Goal: Obtain resource: Download file/media

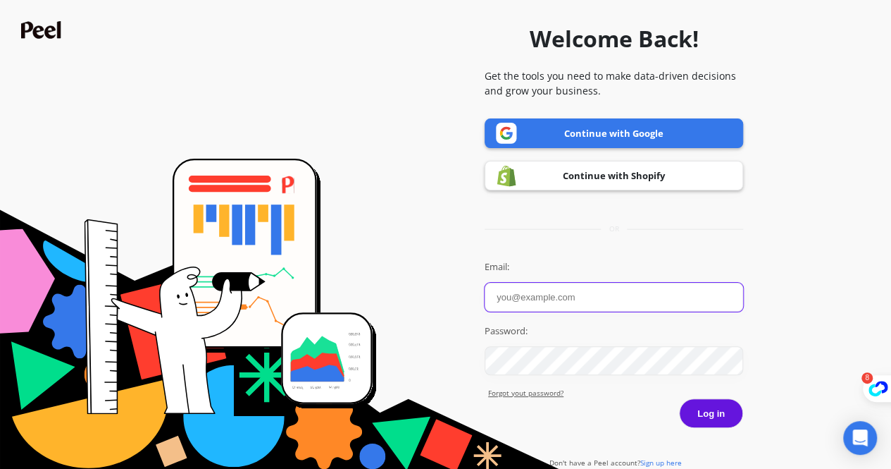
type input "[PERSON_NAME][EMAIL_ADDRESS][PERSON_NAME][DOMAIN_NAME]"
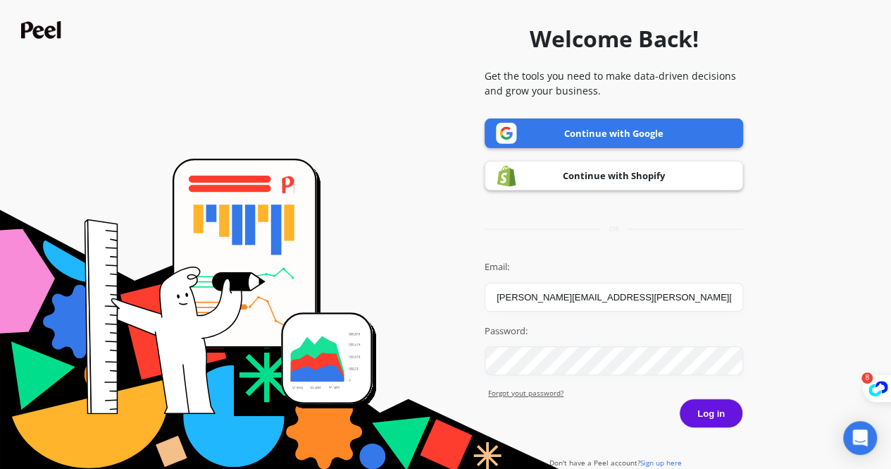
click at [695, 409] on button "Log in" at bounding box center [711, 413] width 64 height 30
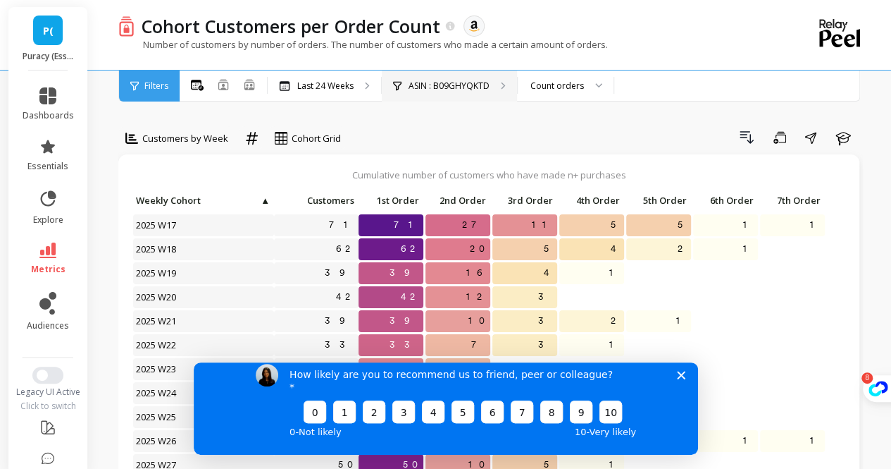
click at [446, 89] on p "ASIN : B09GHYQKTD" at bounding box center [449, 85] width 81 height 11
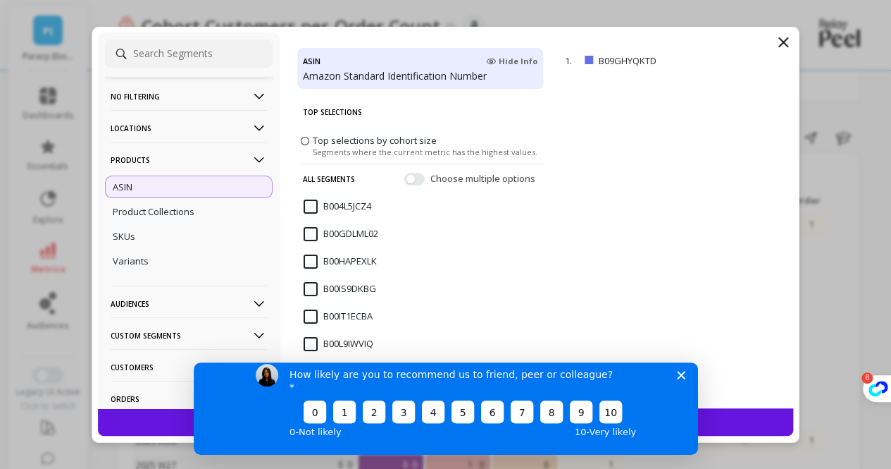
drag, startPoint x: 679, startPoint y: 388, endPoint x: 868, endPoint y: 727, distance: 388.6
click at [679, 378] on polygon "Close survey" at bounding box center [680, 374] width 8 height 8
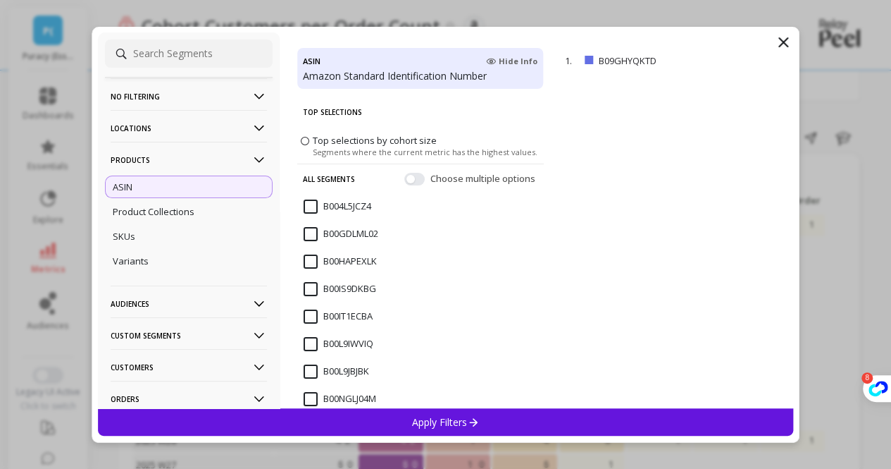
click at [310, 204] on input "B004L5JCZ4" at bounding box center [338, 206] width 68 height 14
click at [404, 180] on button "button" at bounding box center [414, 178] width 20 height 13
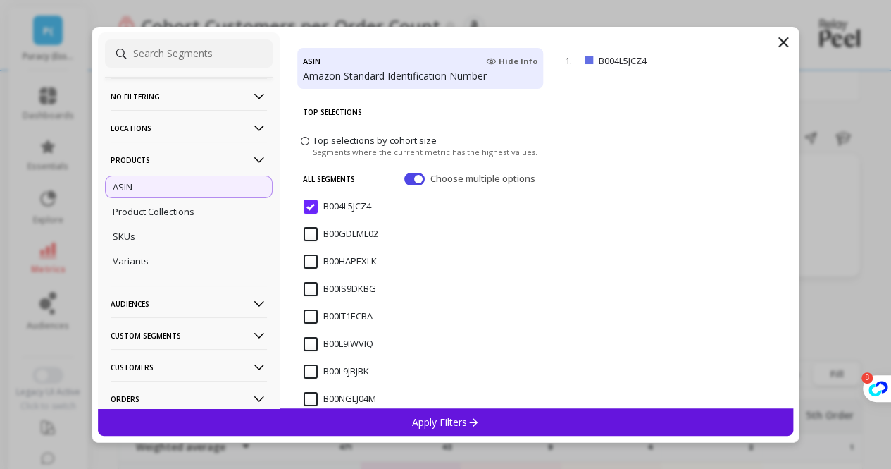
click at [404, 177] on button "button" at bounding box center [414, 178] width 20 height 13
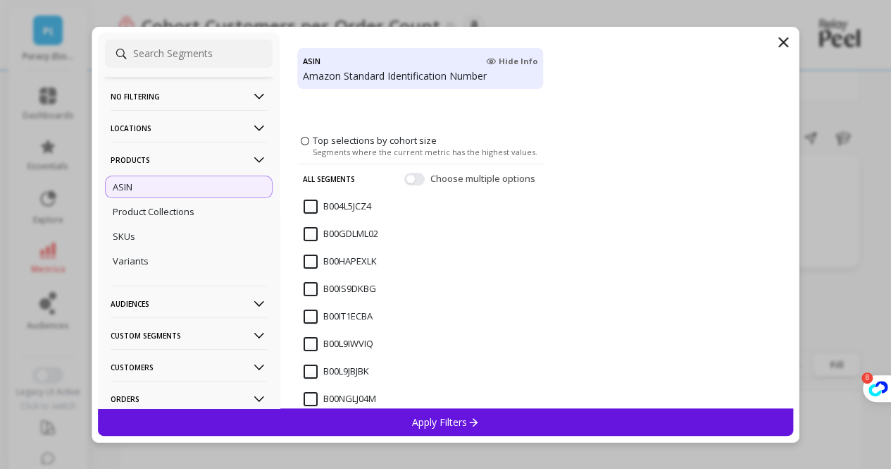
scroll to position [493, 0]
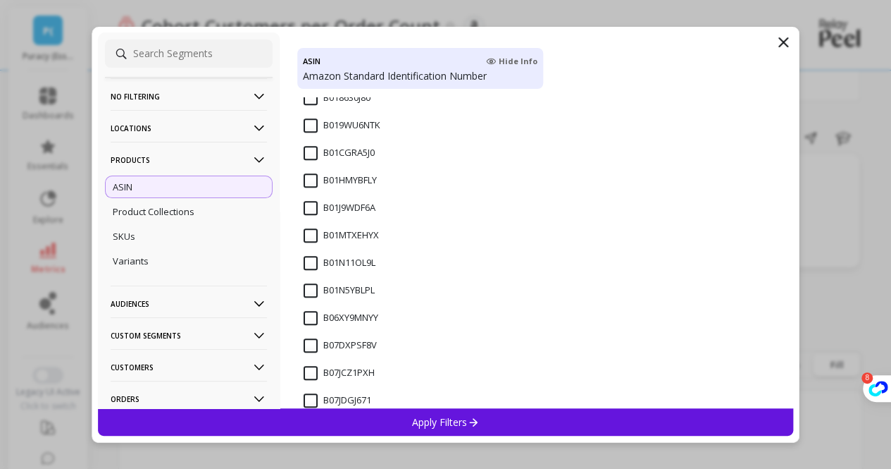
click at [225, 94] on p "No filtering" at bounding box center [189, 96] width 156 height 36
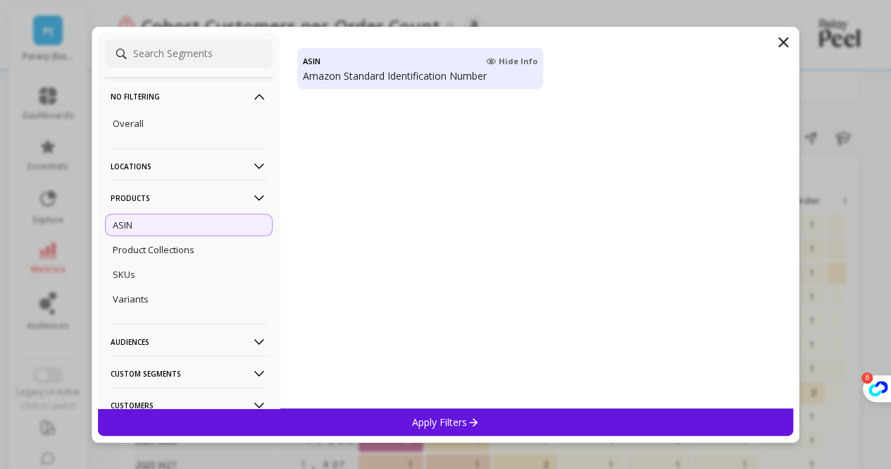
scroll to position [0, 0]
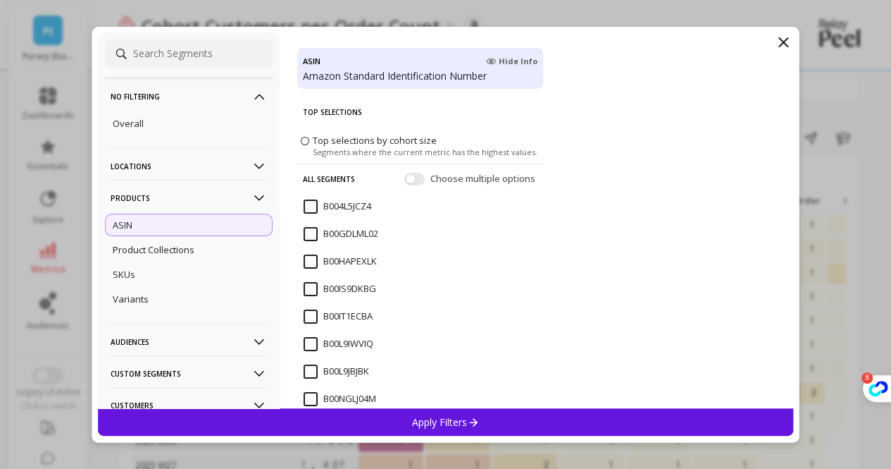
click at [311, 195] on div "B004L5JCZ4" at bounding box center [420, 214] width 247 height 42
click at [314, 233] on input "B00GDLML02" at bounding box center [341, 234] width 75 height 14
click at [314, 256] on input "B00HAPEXLK" at bounding box center [340, 261] width 73 height 14
click at [786, 49] on icon at bounding box center [783, 42] width 17 height 17
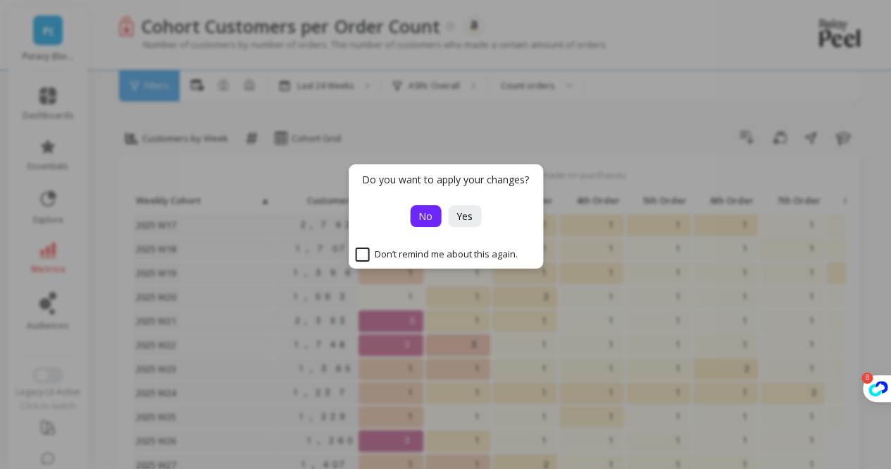
click at [431, 225] on button "No" at bounding box center [425, 216] width 31 height 22
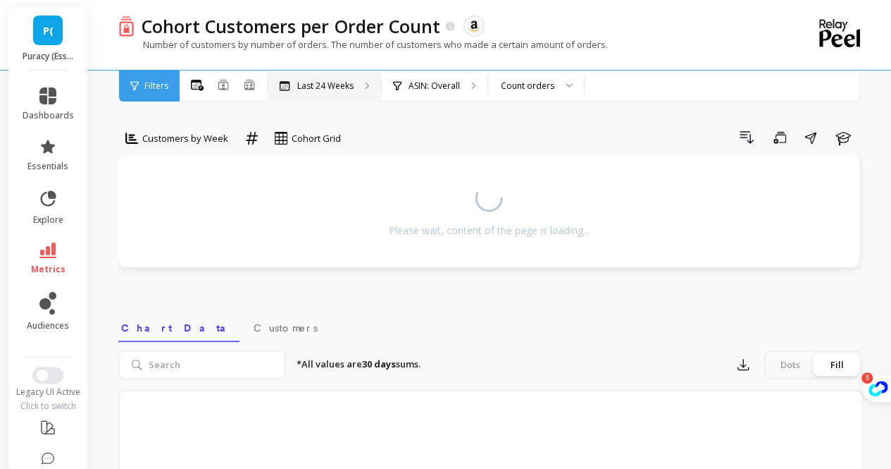
click at [326, 87] on p "Last 24 Weeks" at bounding box center [325, 85] width 56 height 11
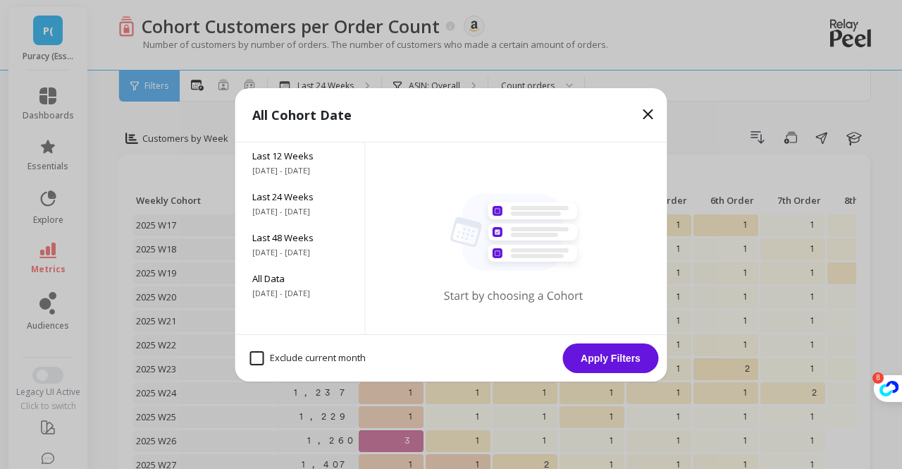
click at [647, 115] on icon at bounding box center [648, 114] width 17 height 17
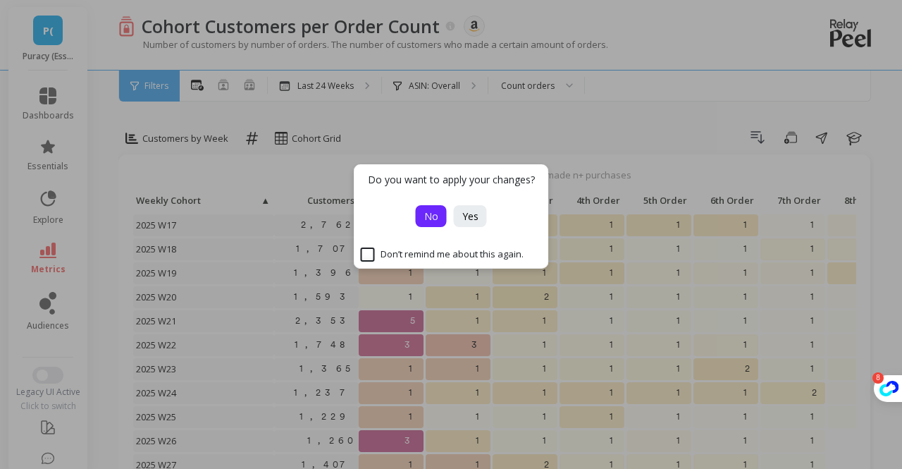
click at [428, 213] on span "No" at bounding box center [431, 215] width 14 height 13
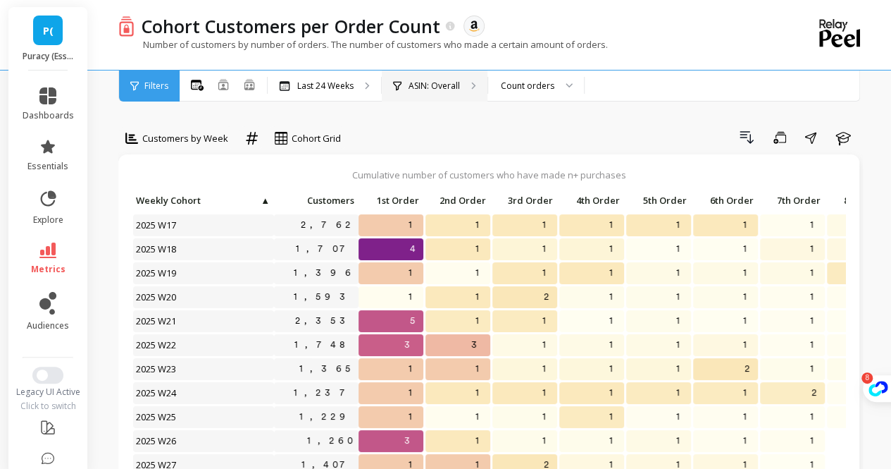
click at [419, 87] on p "ASIN: Overall" at bounding box center [434, 85] width 51 height 11
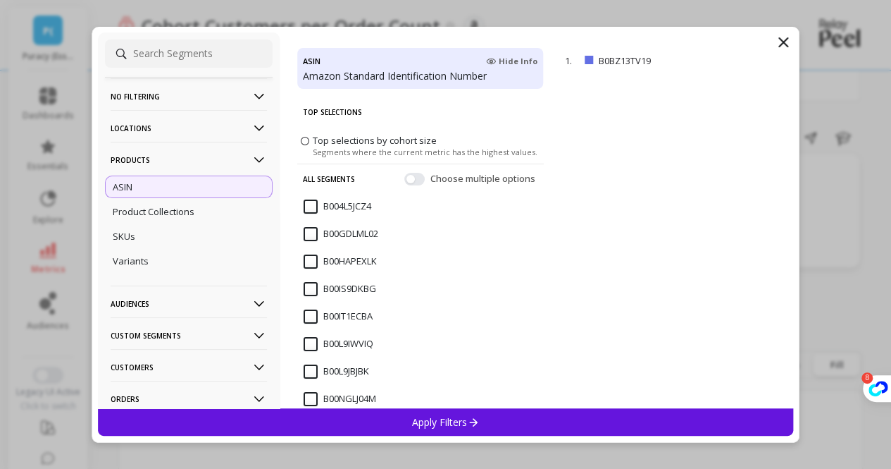
click at [783, 44] on icon at bounding box center [783, 42] width 17 height 17
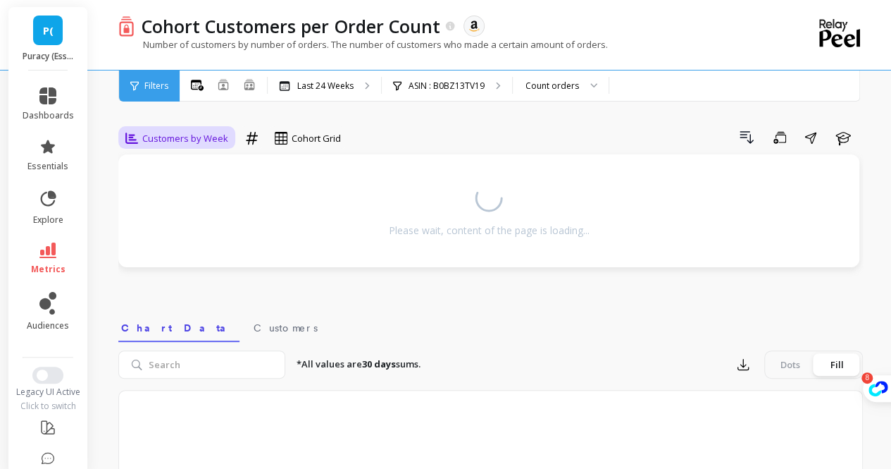
click at [218, 139] on span "Customers by Week" at bounding box center [185, 138] width 86 height 13
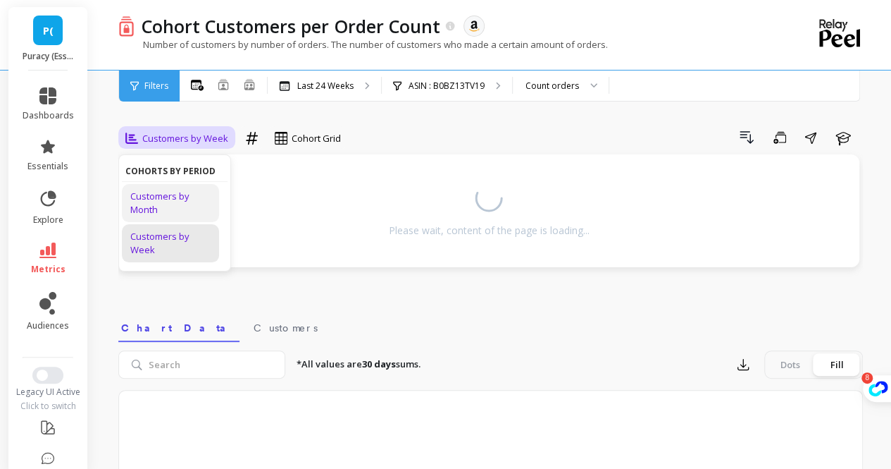
click at [156, 194] on div "Customers by Month" at bounding box center [170, 203] width 80 height 27
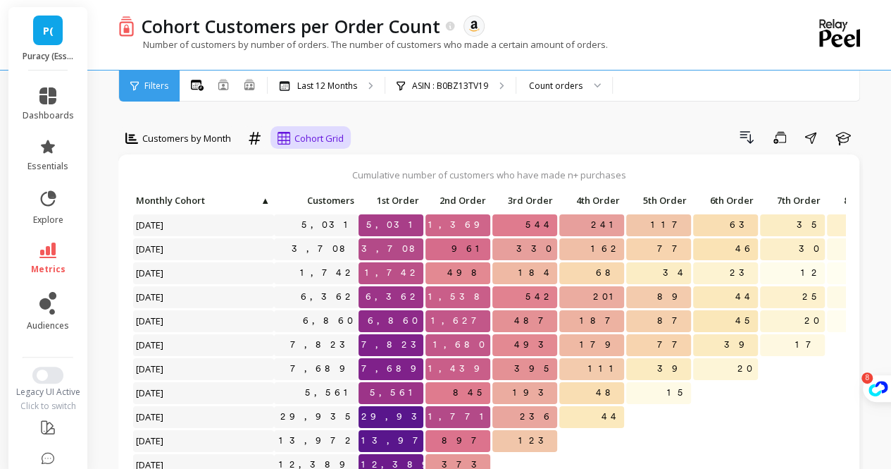
click at [342, 135] on span "Cohort Grid" at bounding box center [319, 138] width 49 height 13
click at [312, 136] on span "Cohort Grid" at bounding box center [319, 138] width 49 height 13
click at [457, 89] on p "ASIN : B0BZ13TV19" at bounding box center [450, 85] width 76 height 11
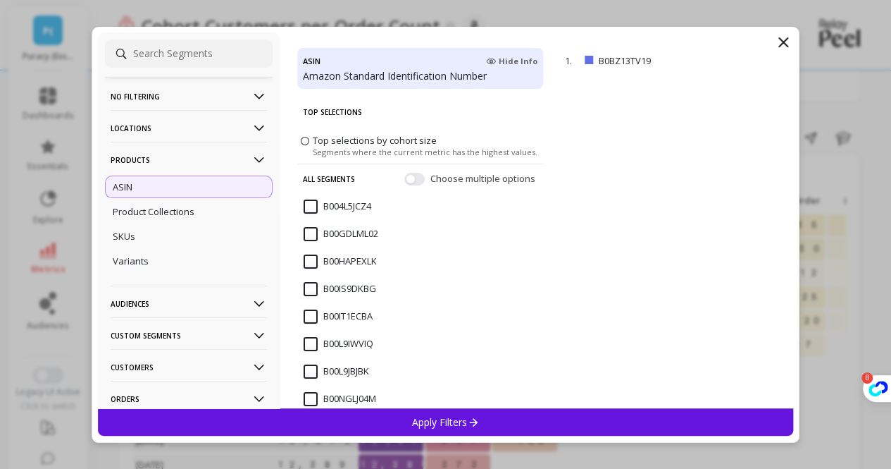
click at [252, 158] on icon at bounding box center [260, 160] width 16 height 16
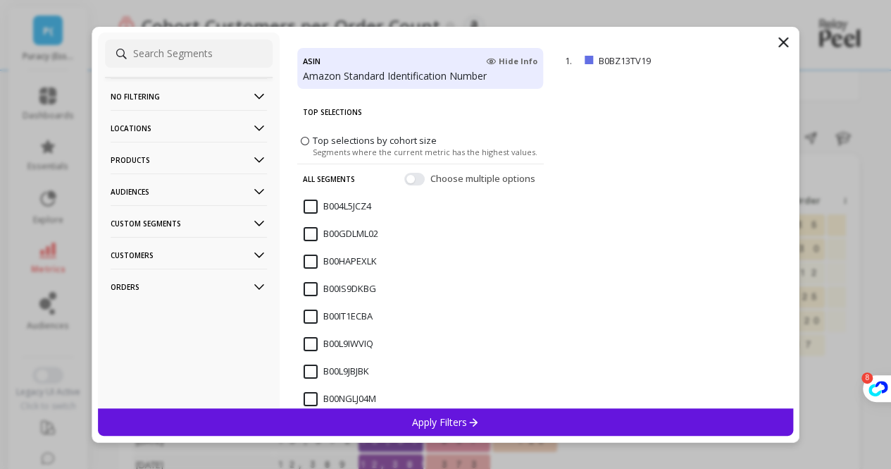
click at [252, 93] on filtering-icon at bounding box center [260, 97] width 16 height 16
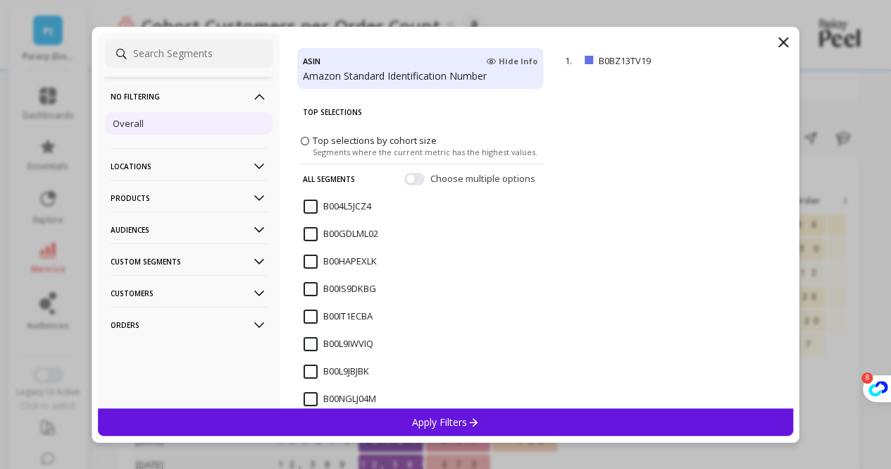
click at [221, 130] on div "Overall" at bounding box center [189, 123] width 168 height 23
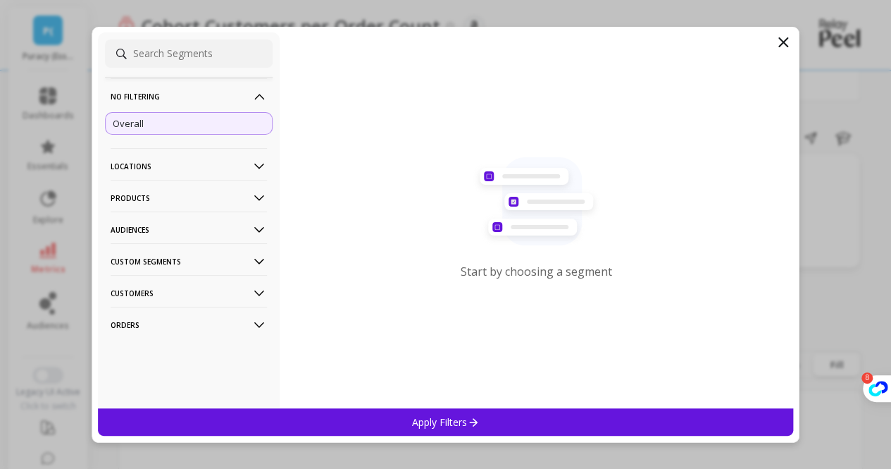
click at [252, 170] on icon at bounding box center [260, 167] width 16 height 16
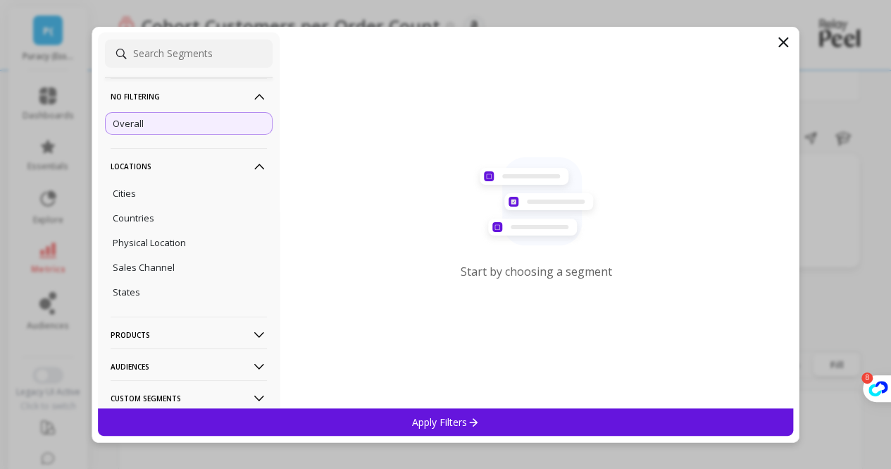
click at [252, 170] on icon at bounding box center [260, 167] width 16 height 16
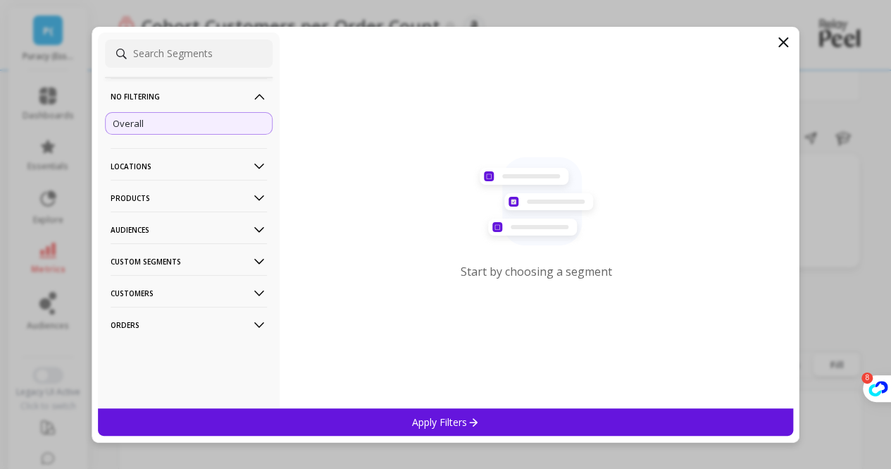
click at [252, 200] on icon at bounding box center [260, 198] width 16 height 16
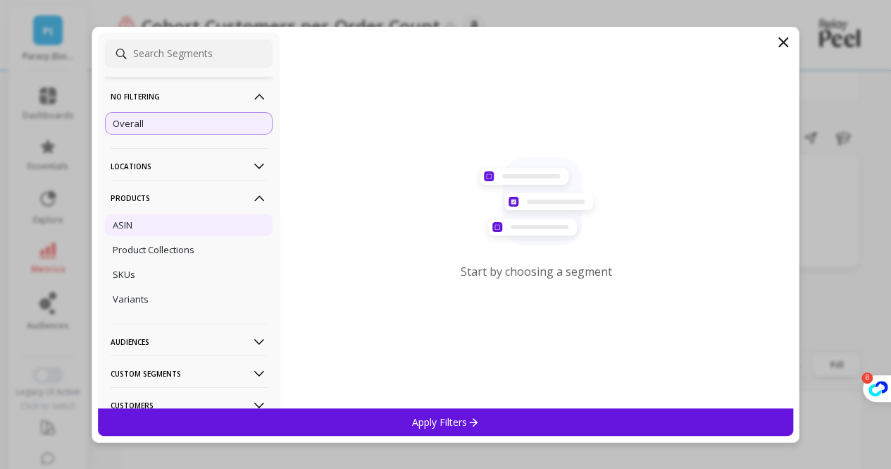
click at [158, 230] on div "ASIN" at bounding box center [189, 224] width 168 height 23
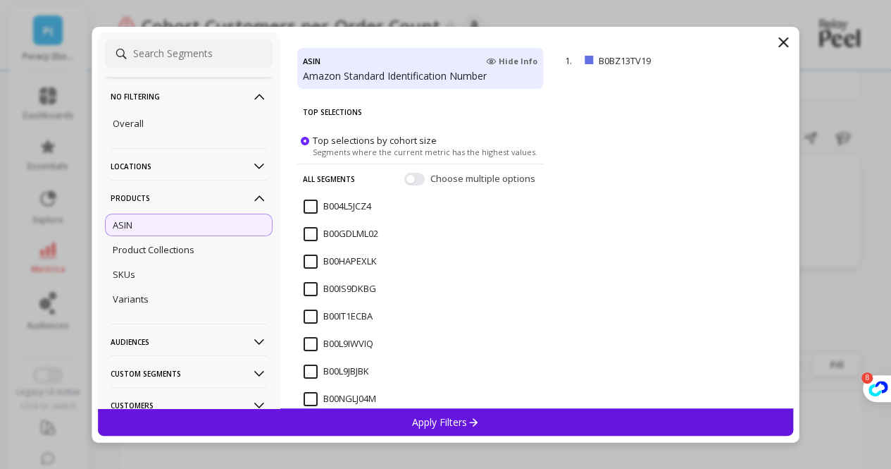
click at [310, 208] on input "B004L5JCZ4" at bounding box center [338, 206] width 68 height 14
click at [314, 239] on input "B00GDLML02" at bounding box center [341, 234] width 75 height 14
click at [406, 177] on button "button" at bounding box center [414, 178] width 20 height 13
click at [312, 204] on input "B004L5JCZ4" at bounding box center [338, 206] width 68 height 14
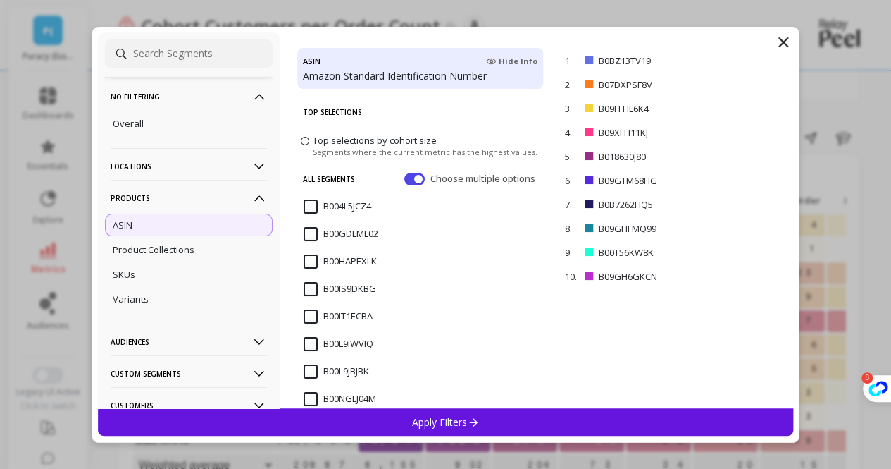
click at [307, 207] on input "B004L5JCZ4" at bounding box center [338, 206] width 68 height 14
click at [302, 233] on div "B00GDLML02" at bounding box center [420, 242] width 247 height 42
click at [315, 256] on input "B00HAPEXLK" at bounding box center [340, 261] width 73 height 14
click at [313, 292] on input "B00IS9DKBG" at bounding box center [340, 289] width 73 height 14
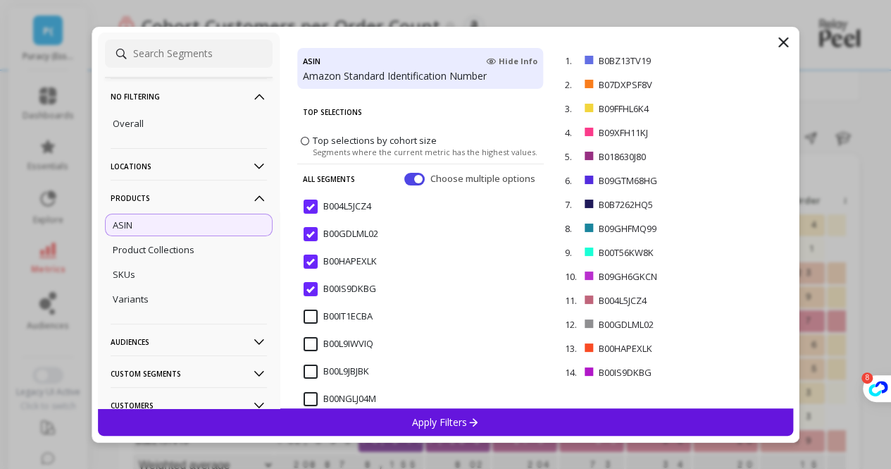
click at [310, 321] on input "B00IT1ECBA" at bounding box center [338, 316] width 69 height 14
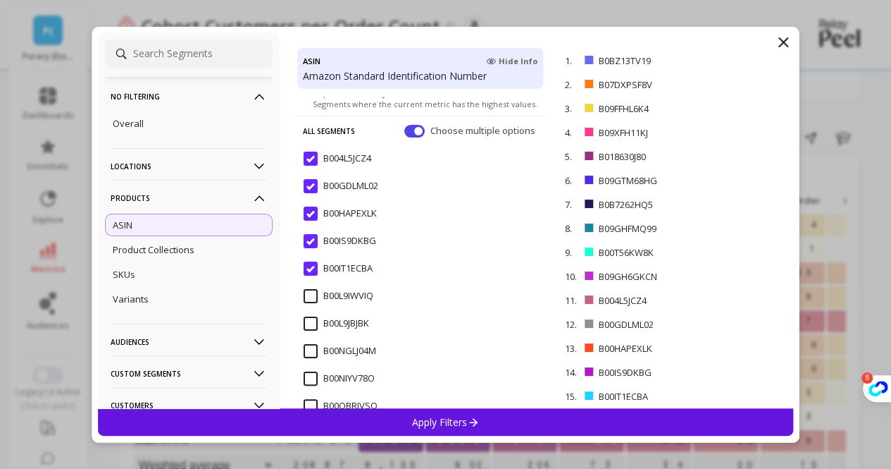
scroll to position [70, 0]
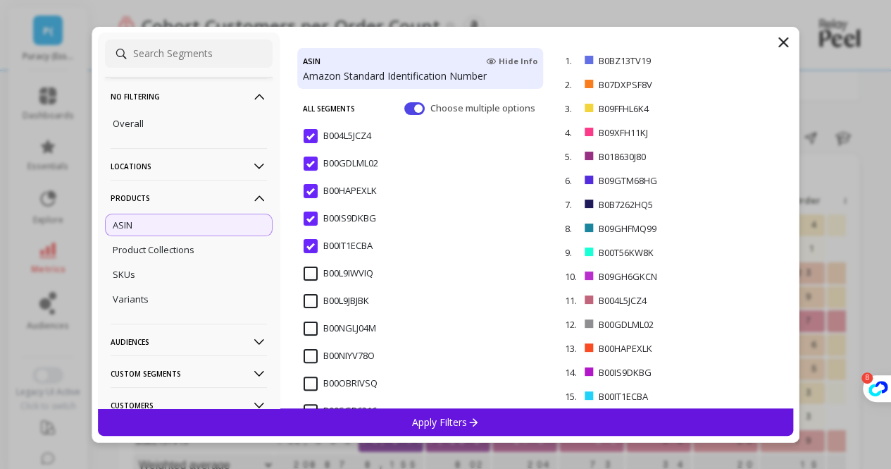
click at [311, 274] on input "B00L9IWVIQ" at bounding box center [339, 273] width 70 height 14
drag, startPoint x: 311, startPoint y: 274, endPoint x: 311, endPoint y: 301, distance: 26.8
click at [311, 301] on input "B00L9JBJBK" at bounding box center [337, 301] width 66 height 14
click at [315, 328] on input "B00NGLJ04M" at bounding box center [340, 328] width 73 height 14
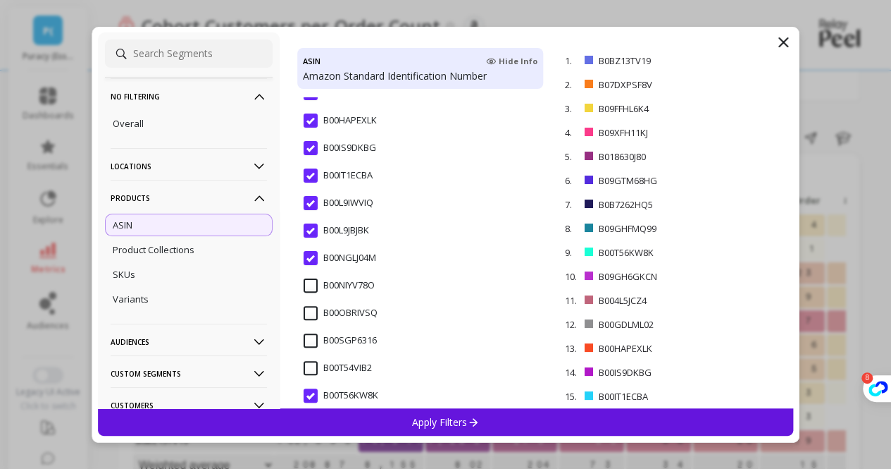
click at [312, 287] on input "B00NIYV78O" at bounding box center [339, 285] width 71 height 14
click at [305, 317] on input "B00OBRIVSQ" at bounding box center [341, 313] width 74 height 14
click at [314, 345] on input "B00SGP6316" at bounding box center [340, 340] width 73 height 14
drag, startPoint x: 312, startPoint y: 287, endPoint x: 311, endPoint y: 367, distance: 79.6
click at [311, 367] on input "B00T54VIB2" at bounding box center [338, 368] width 68 height 14
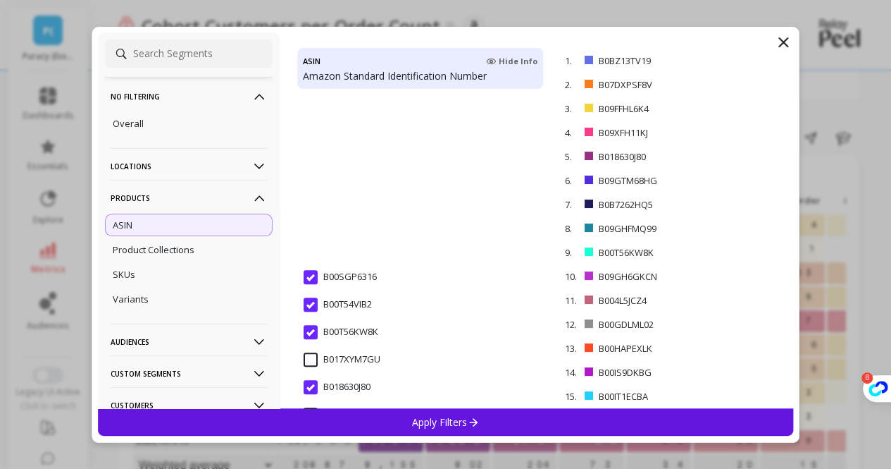
scroll to position [423, 0]
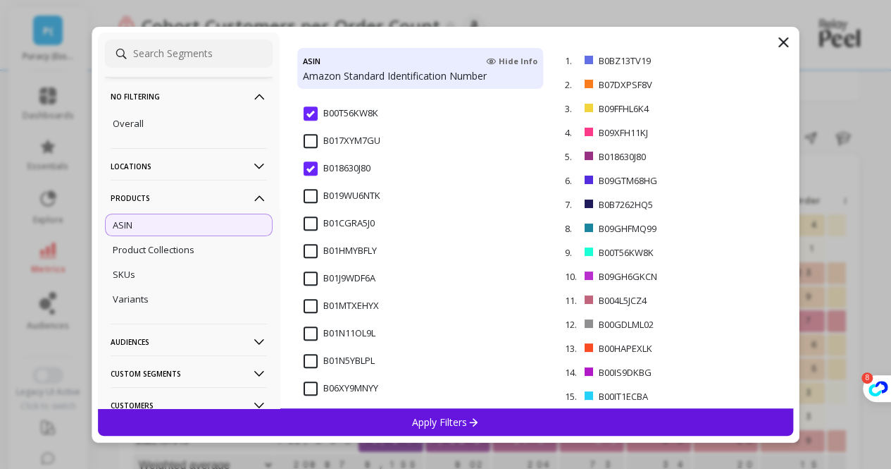
click at [314, 140] on input "B017XYM7GU" at bounding box center [342, 141] width 77 height 14
drag, startPoint x: 314, startPoint y: 140, endPoint x: 317, endPoint y: 195, distance: 55.0
click at [317, 195] on input "B019WU6NTK" at bounding box center [342, 196] width 77 height 14
click at [315, 213] on div "B01CGRA5J0" at bounding box center [420, 231] width 247 height 42
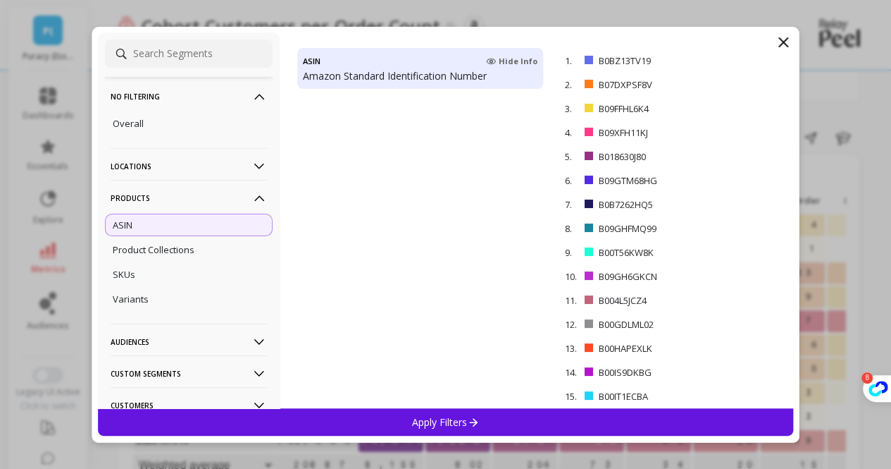
scroll to position [0, 0]
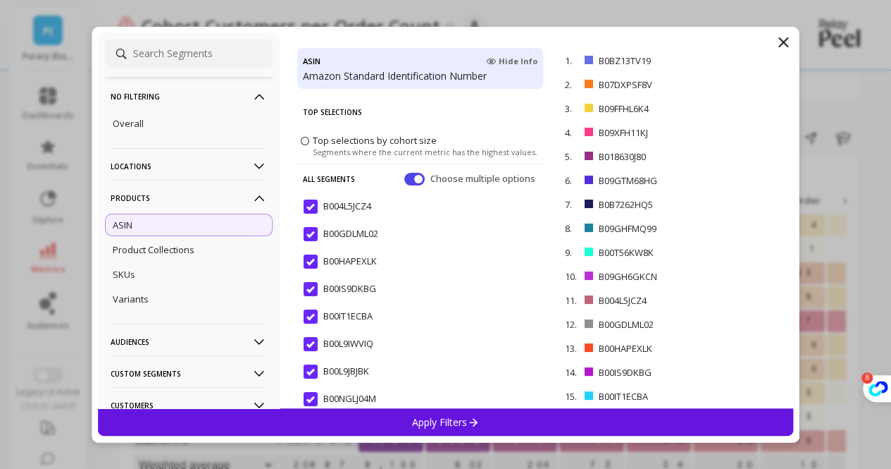
click at [782, 37] on icon at bounding box center [783, 42] width 17 height 17
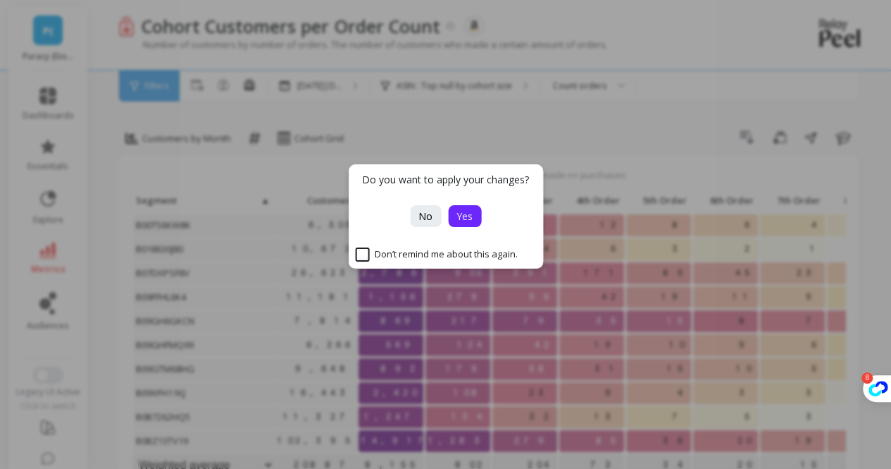
click at [461, 218] on span "Yes" at bounding box center [465, 215] width 16 height 13
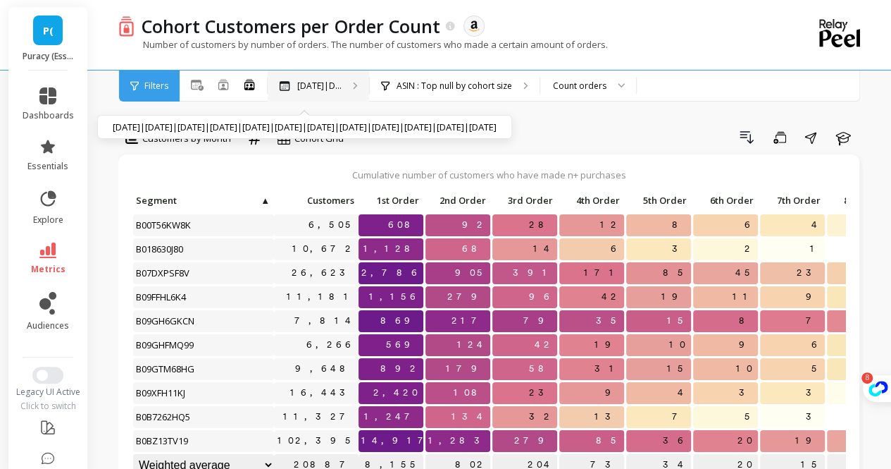
click at [321, 84] on p "Nov 2024|D..." at bounding box center [319, 85] width 44 height 11
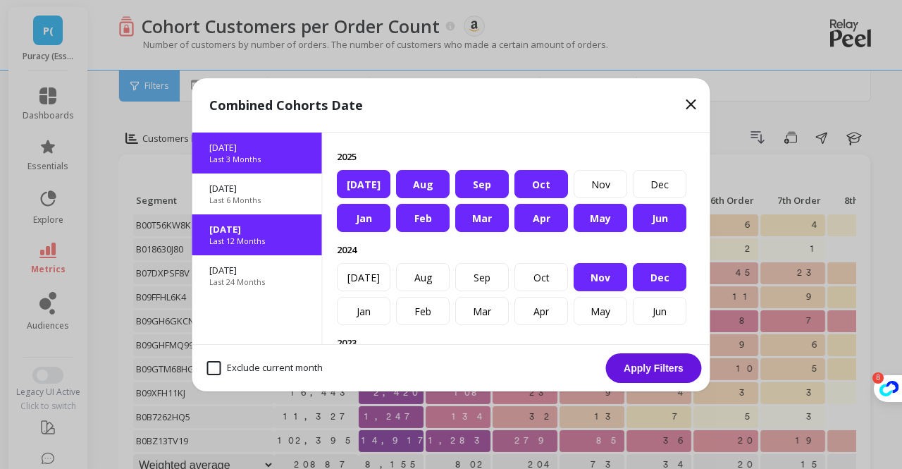
click at [264, 151] on p "[DATE]" at bounding box center [257, 147] width 96 height 13
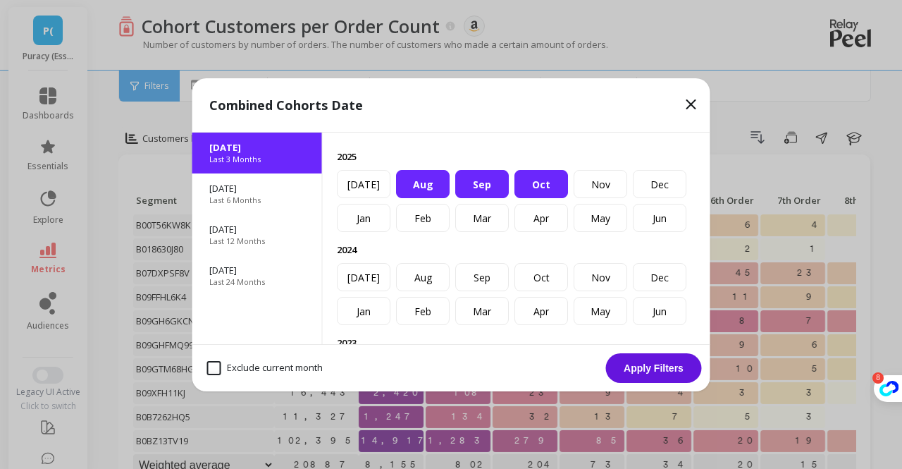
click at [509, 198] on div "Sep" at bounding box center [482, 184] width 54 height 28
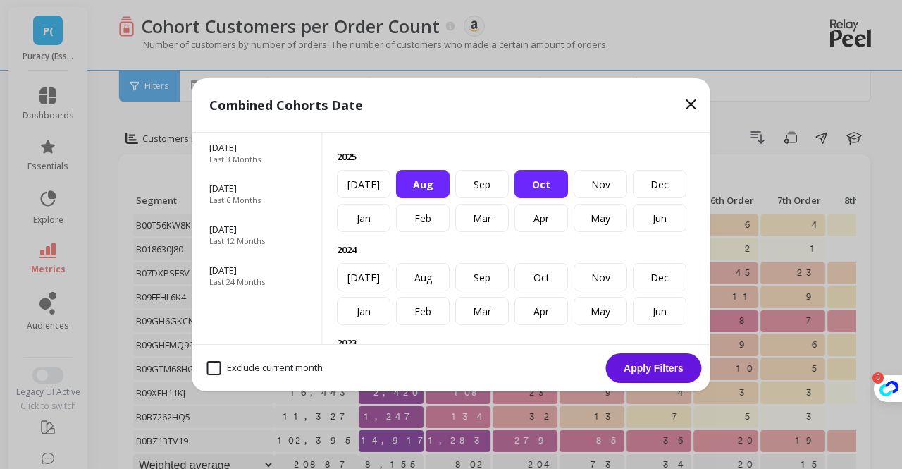
click at [568, 198] on div "Oct" at bounding box center [541, 184] width 54 height 28
click at [646, 366] on button "Apply Filters" at bounding box center [654, 368] width 96 height 30
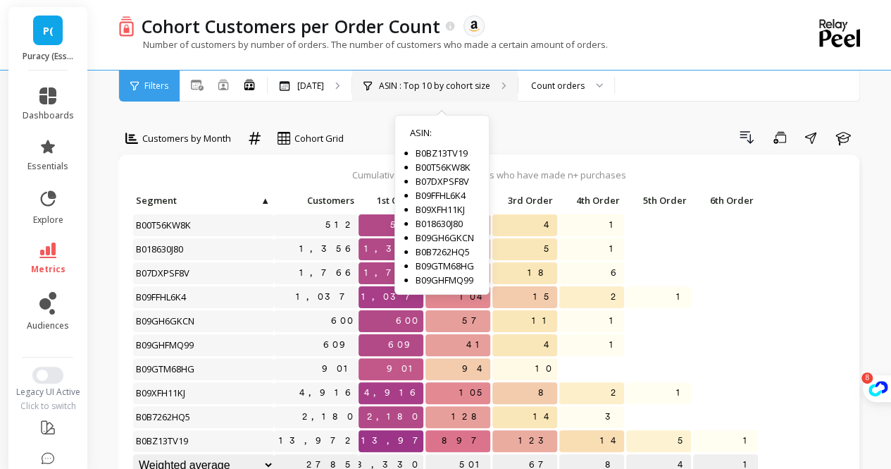
click at [475, 89] on p "ASIN : Top 10 by cohort size" at bounding box center [434, 85] width 111 height 11
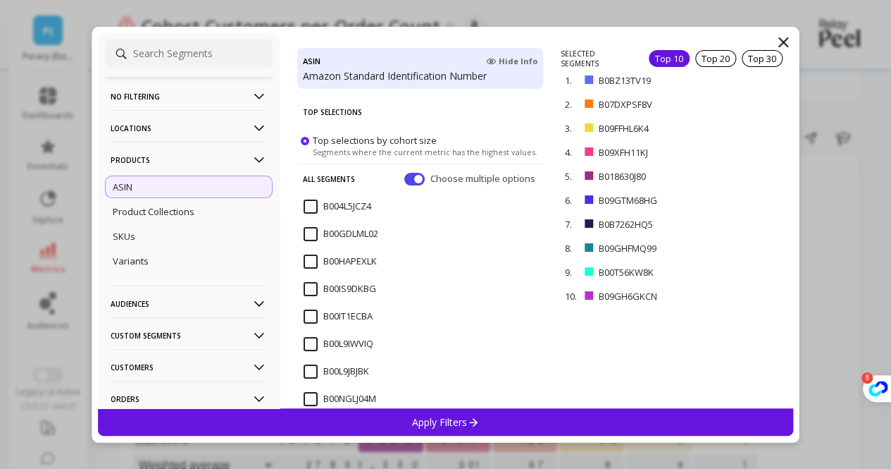
click at [304, 206] on input "B004L5JCZ4" at bounding box center [338, 206] width 68 height 14
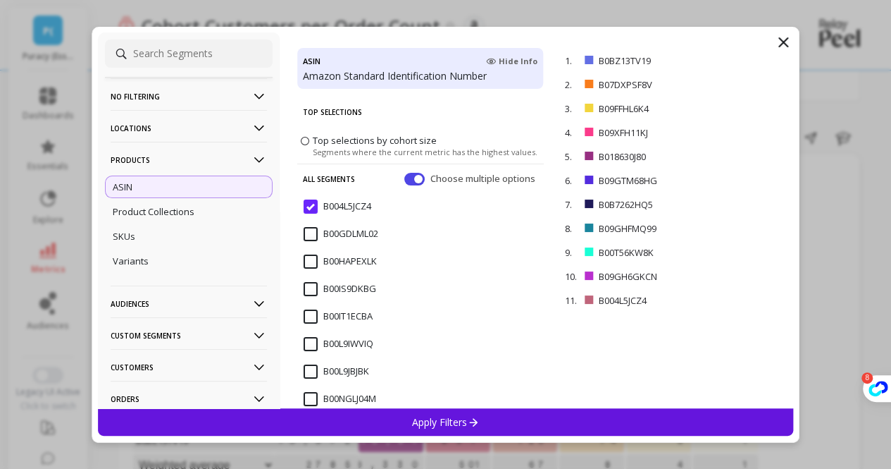
click at [311, 240] on input "B00GDLML02" at bounding box center [341, 234] width 75 height 14
click at [315, 207] on input "B004L5JCZ4" at bounding box center [338, 206] width 68 height 14
click at [311, 230] on input "B00GDLML02" at bounding box center [341, 234] width 75 height 14
click at [366, 144] on span "Top selections by cohort size" at bounding box center [375, 139] width 124 height 13
click at [0, 0] on input "Top selections by cohort size Segments where the current metric has the highest…" at bounding box center [0, 0] width 0 height 0
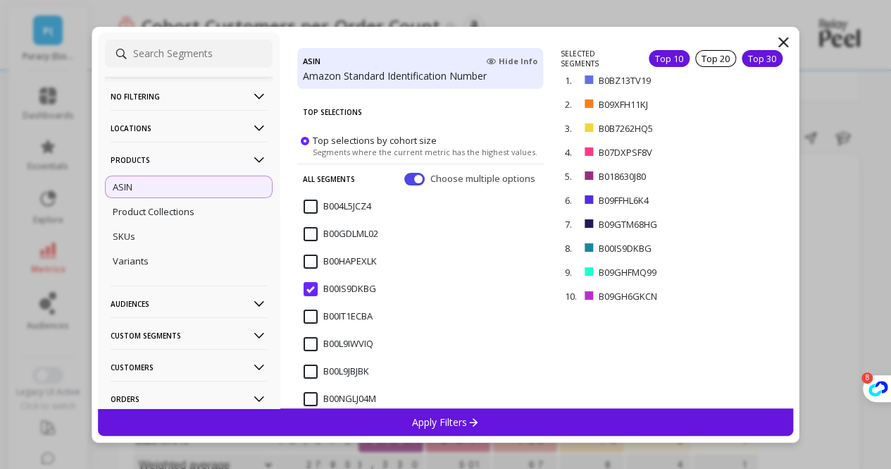
click at [757, 58] on div "Top 30" at bounding box center [762, 58] width 41 height 17
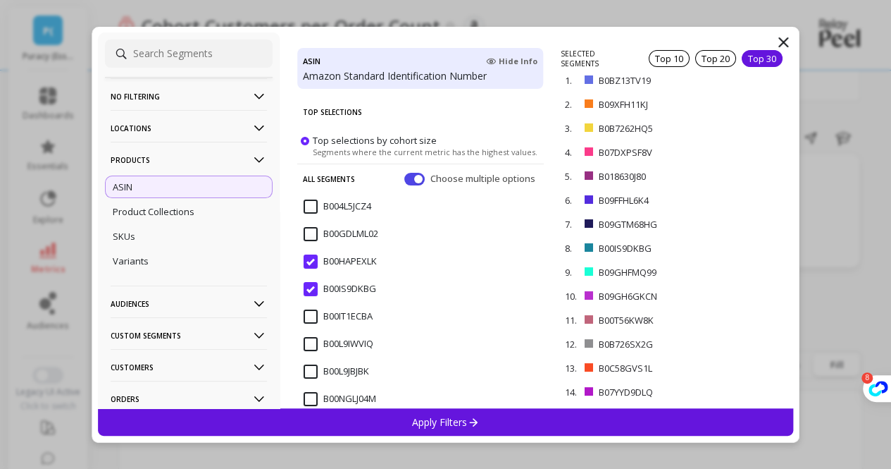
click at [456, 426] on p "Apply Filters" at bounding box center [445, 421] width 67 height 13
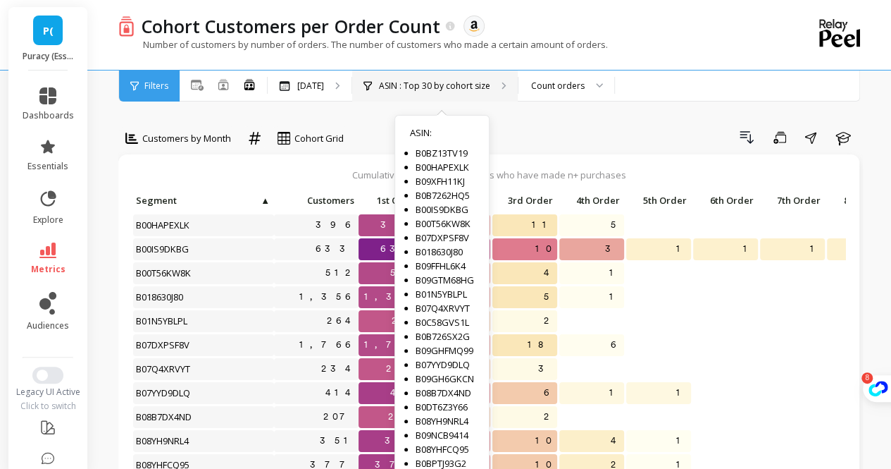
click at [479, 81] on p "ASIN : Top 30 by cohort size" at bounding box center [434, 85] width 111 height 11
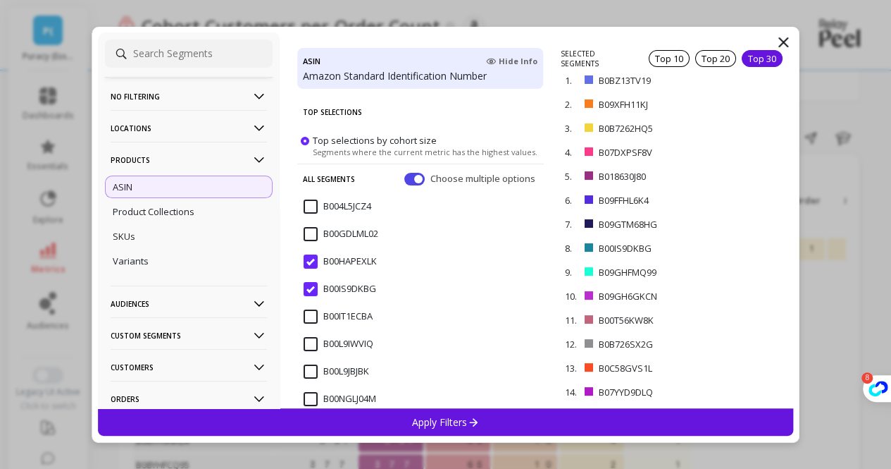
click at [311, 203] on input "B004L5JCZ4" at bounding box center [338, 206] width 68 height 14
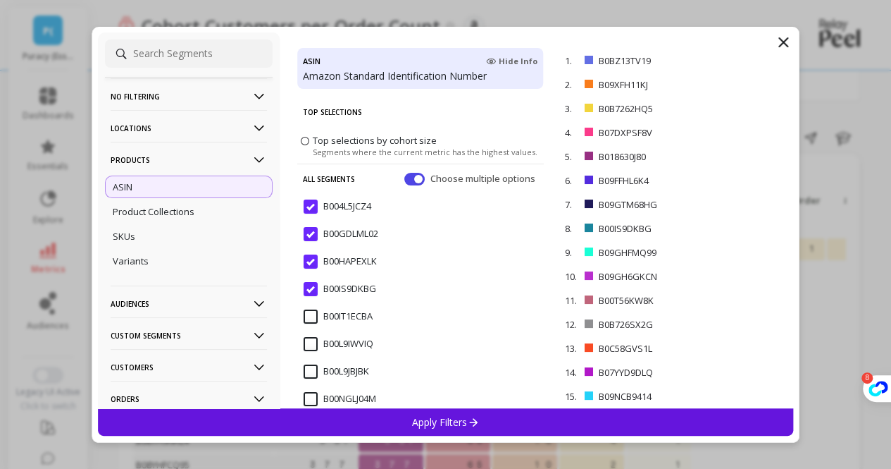
click at [308, 316] on input "B00IT1ECBA" at bounding box center [338, 316] width 69 height 14
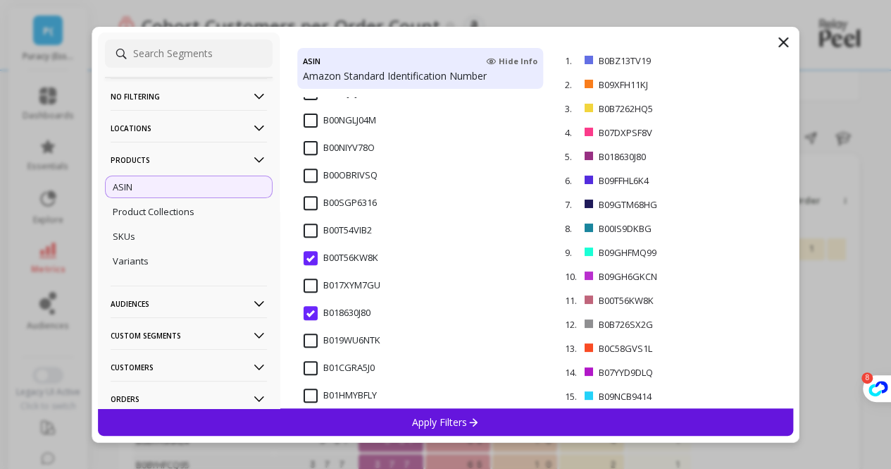
scroll to position [192, 0]
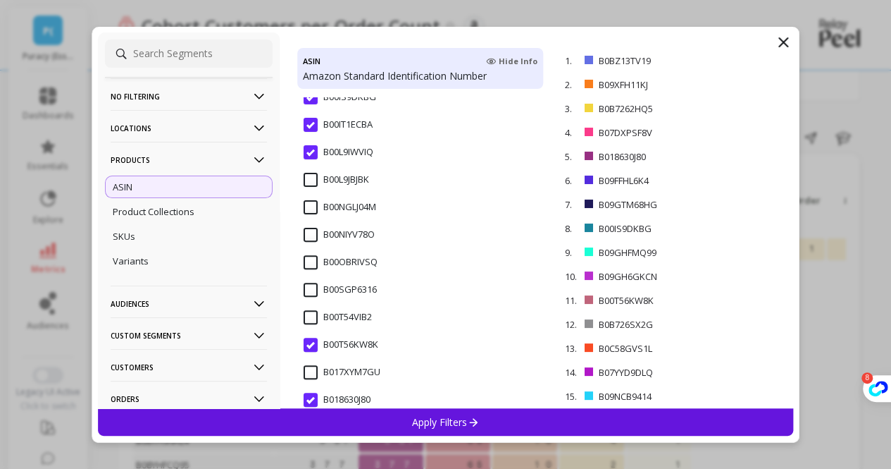
click at [311, 183] on input "B00L9JBJBK" at bounding box center [337, 180] width 66 height 14
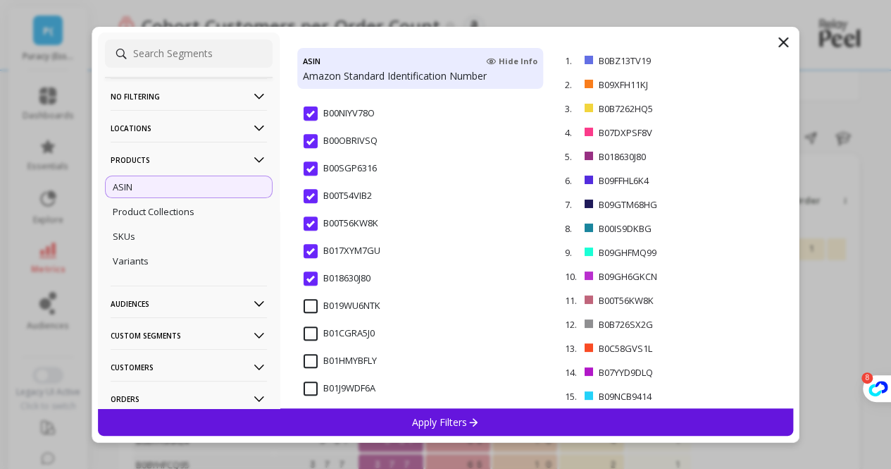
scroll to position [333, 0]
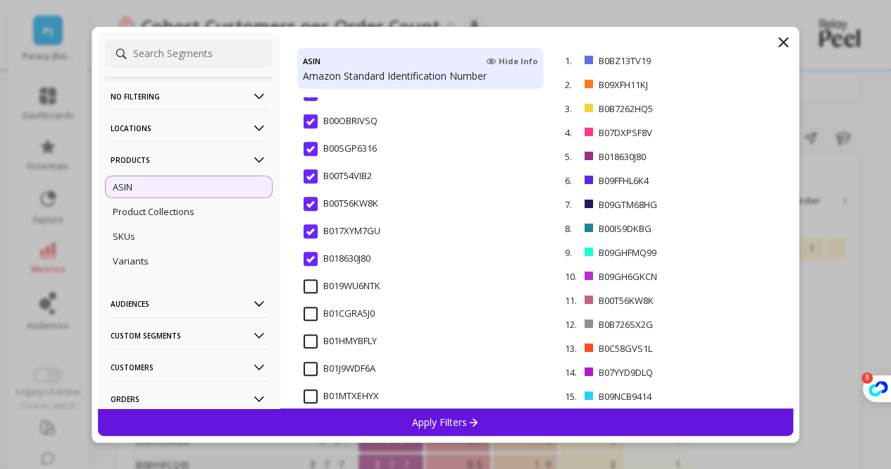
click at [311, 281] on input "B019WU6NTK" at bounding box center [342, 286] width 77 height 14
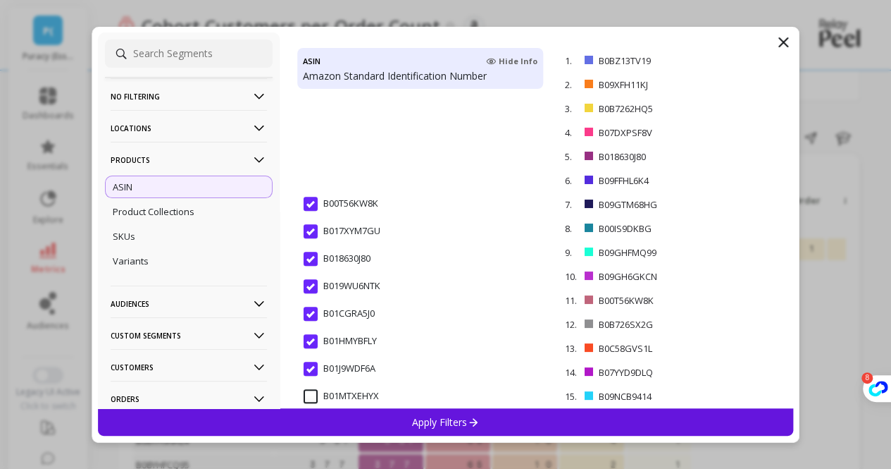
scroll to position [473, 0]
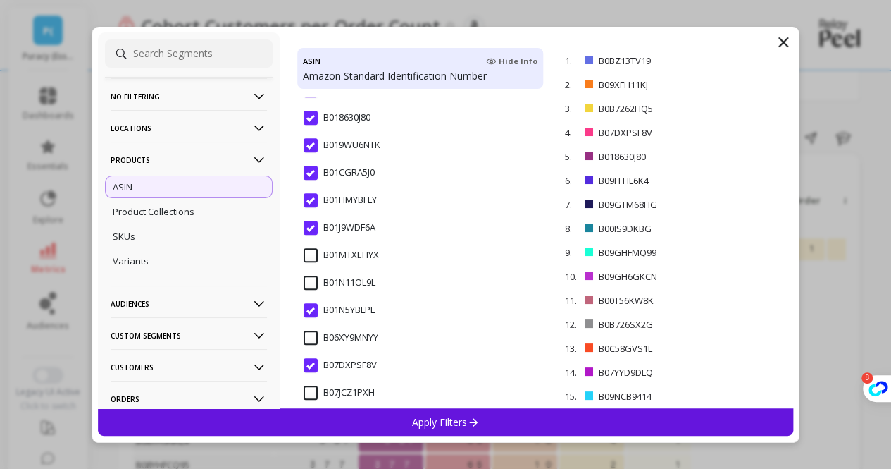
click at [306, 250] on input "B01MTXEHYX" at bounding box center [341, 255] width 75 height 14
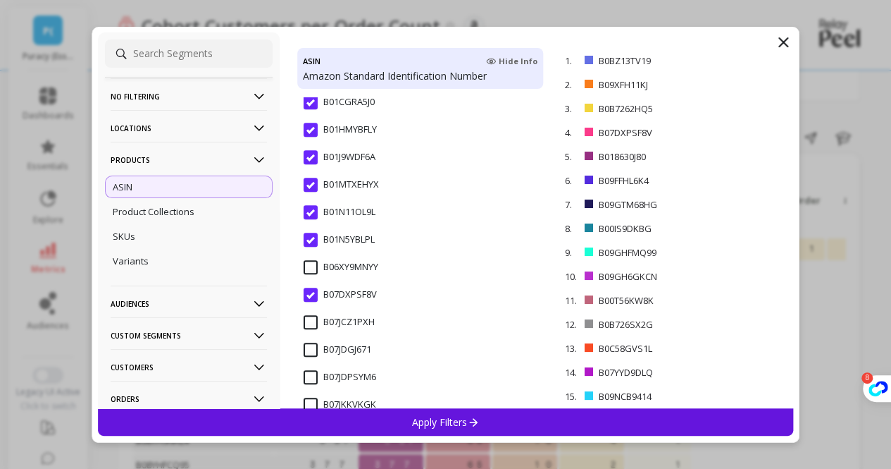
click at [311, 260] on input "B06XY9MNYY" at bounding box center [341, 267] width 75 height 14
click at [313, 322] on input "B07JCZ1PXH" at bounding box center [339, 322] width 71 height 14
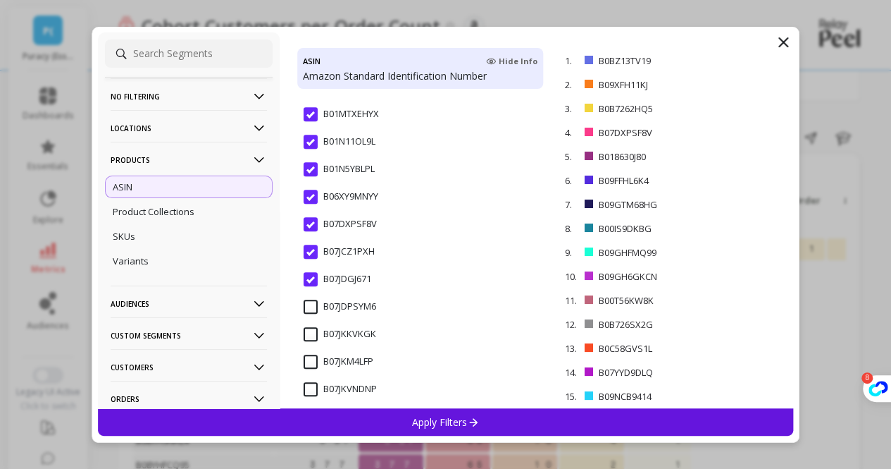
click at [316, 308] on input "B07JDPSYM6" at bounding box center [340, 306] width 73 height 14
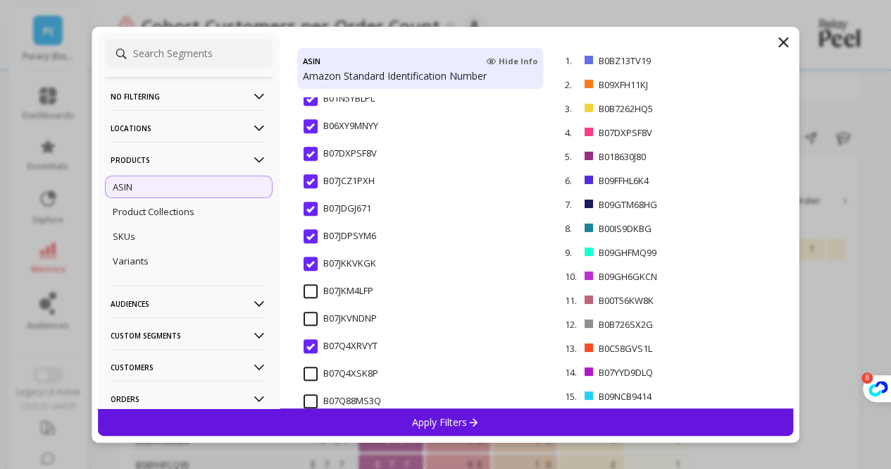
click at [309, 292] on input "B07JKM4LFP" at bounding box center [339, 291] width 70 height 14
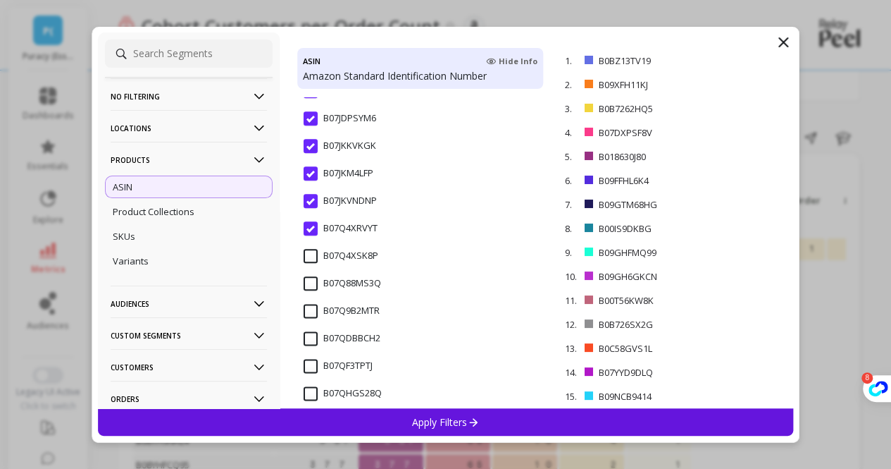
scroll to position [826, 0]
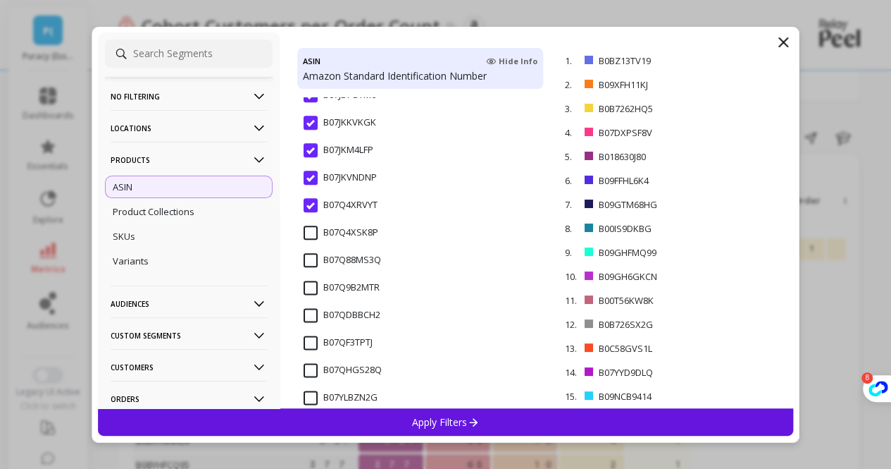
click at [404, 428] on div "Apply Filters" at bounding box center [446, 421] width 696 height 27
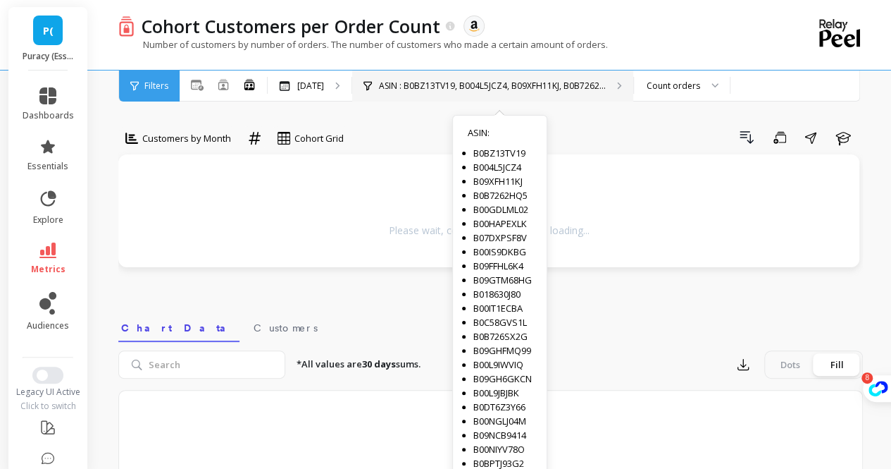
click at [531, 85] on p "ASIN : B0BZ13TV19, B004L5JCZ4, B09XFH11KJ, B0B7262..." at bounding box center [492, 85] width 227 height 11
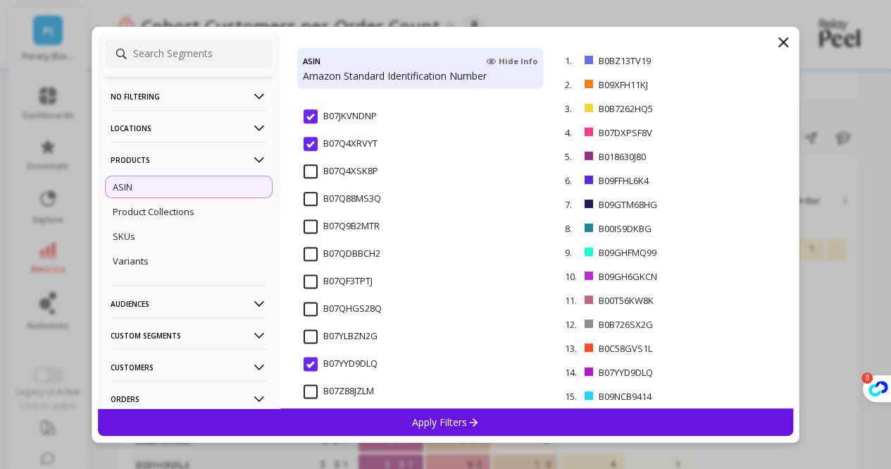
scroll to position [891, 0]
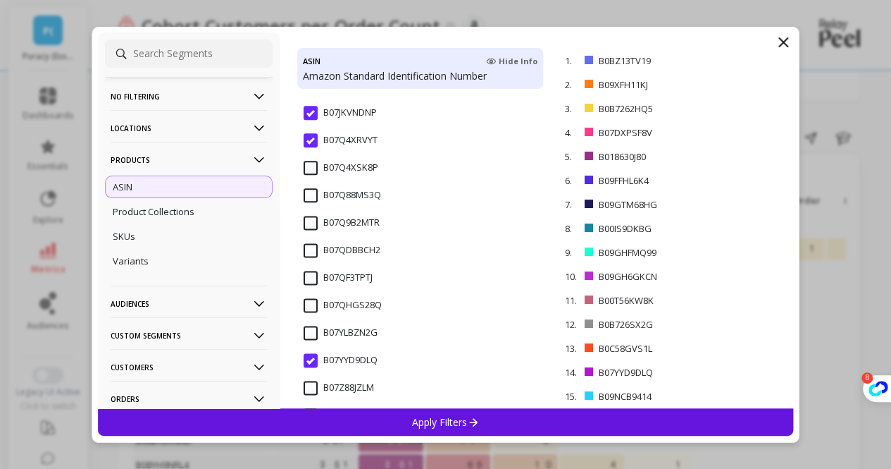
click at [310, 168] on input "B07Q4XSK8P" at bounding box center [341, 168] width 75 height 14
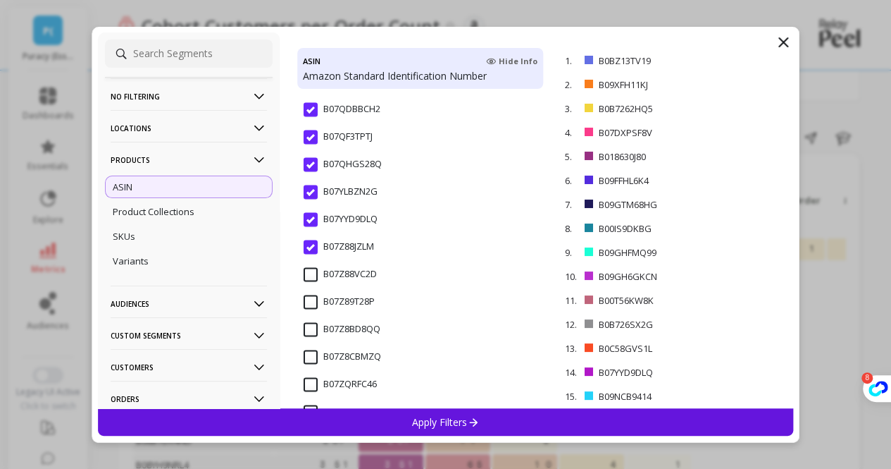
click at [311, 271] on input "B07Z88VC2D" at bounding box center [340, 274] width 73 height 14
click at [311, 299] on input "B07Z89T28P" at bounding box center [339, 302] width 71 height 14
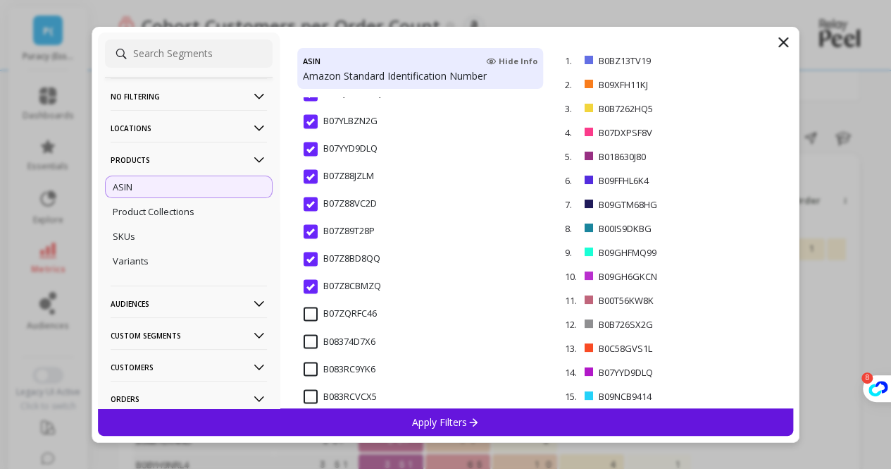
drag, startPoint x: 458, startPoint y: 426, endPoint x: 714, endPoint y: 318, distance: 278.2
click at [459, 426] on p "Apply Filters" at bounding box center [445, 421] width 67 height 13
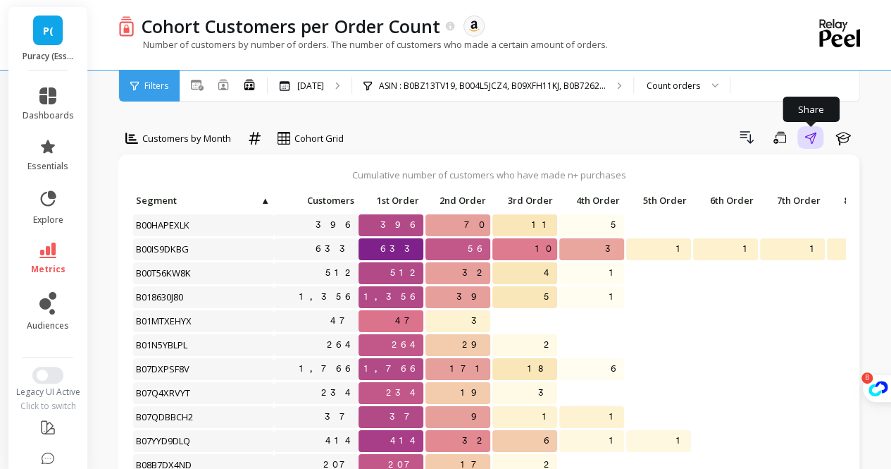
click at [818, 136] on button "Share" at bounding box center [811, 137] width 26 height 23
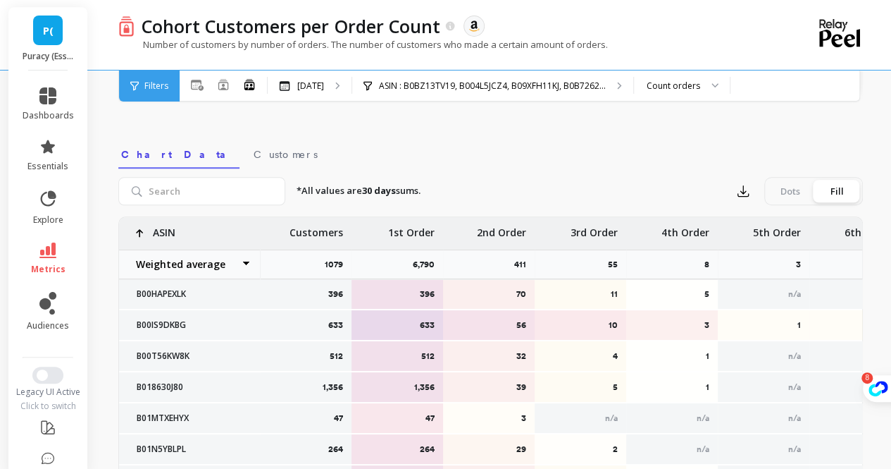
scroll to position [442, 0]
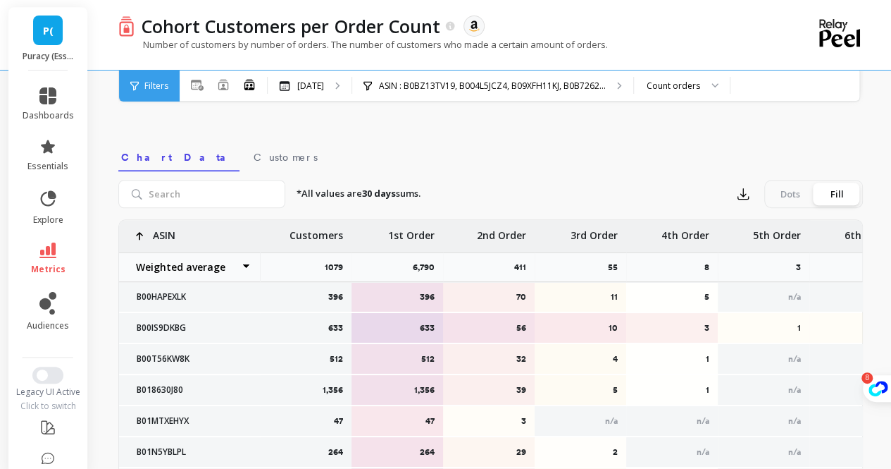
click at [148, 292] on p "B00HAPEXLK" at bounding box center [189, 296] width 123 height 11
copy p "B00HAPEXLK"
click at [558, 191] on div "*All values are 30 days sums. Export Dots Fill" at bounding box center [574, 194] width 578 height 28
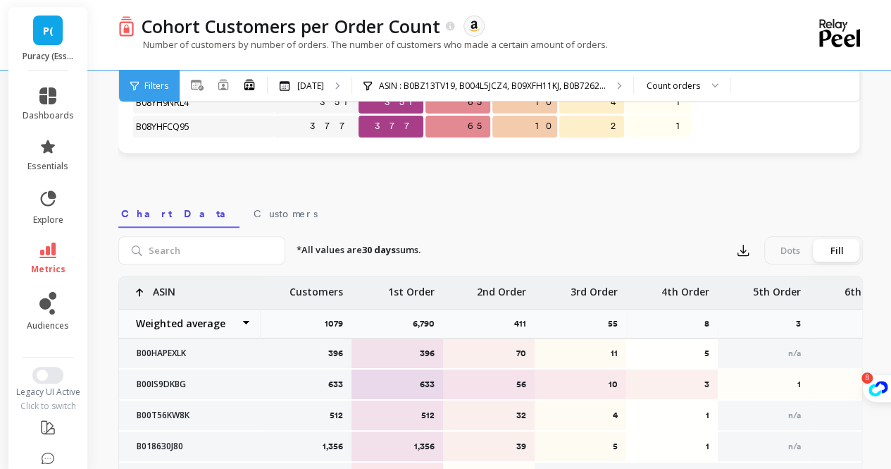
scroll to position [423, 0]
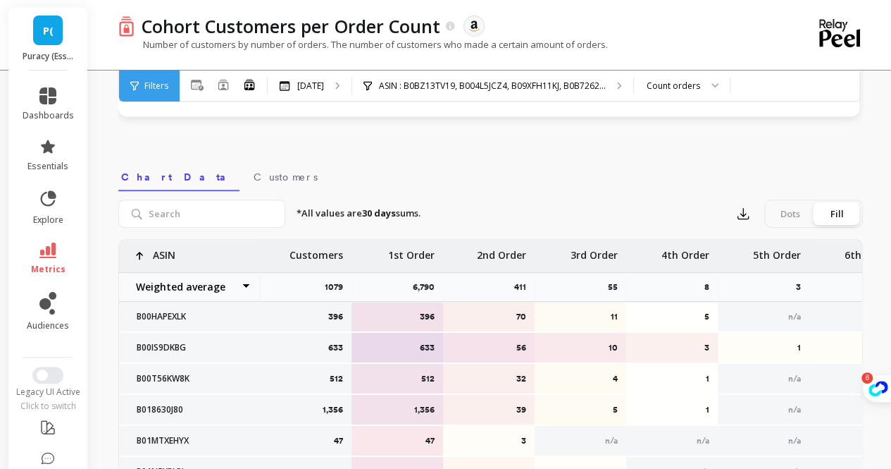
click at [624, 182] on nav "Chart Data Customers" at bounding box center [490, 175] width 745 height 32
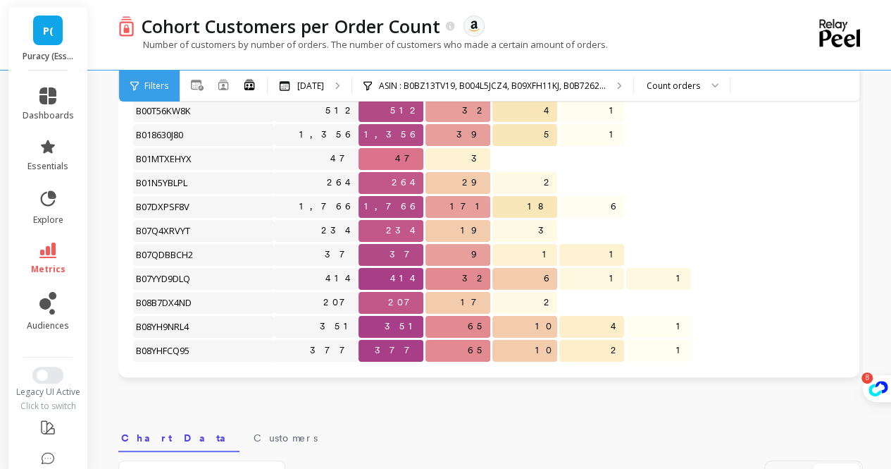
scroll to position [0, 0]
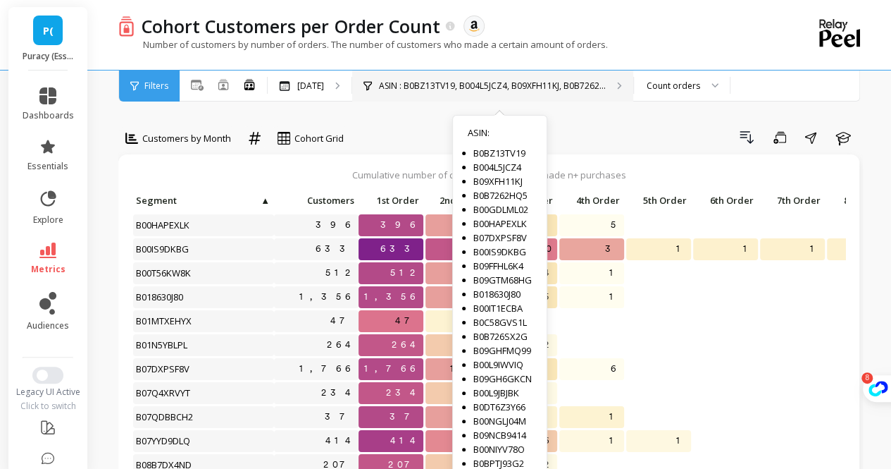
click at [489, 88] on p "ASIN : B0BZ13TV19, B004L5JCZ4, B09XFH11KJ, B0B7262..." at bounding box center [492, 85] width 227 height 11
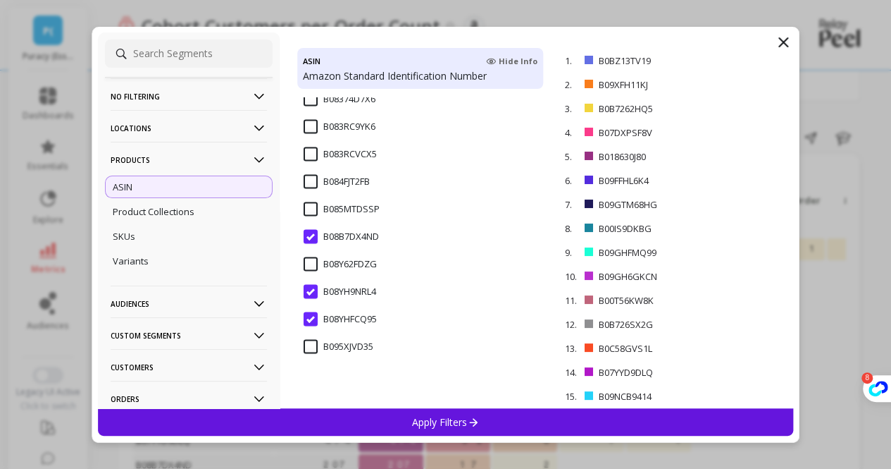
scroll to position [1268, 0]
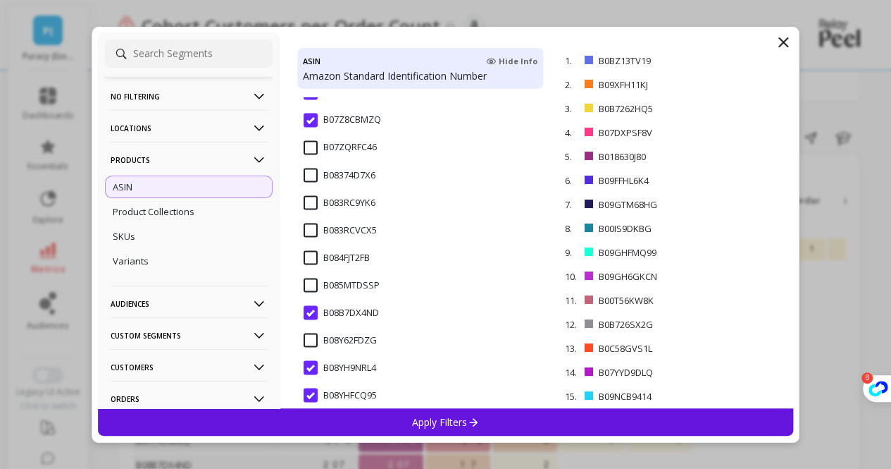
click at [313, 146] on input "B07ZQRFC46" at bounding box center [340, 147] width 73 height 14
click at [310, 171] on input "B08374D7X6" at bounding box center [340, 175] width 72 height 14
click at [312, 284] on input "B085MTDSSP" at bounding box center [342, 285] width 76 height 14
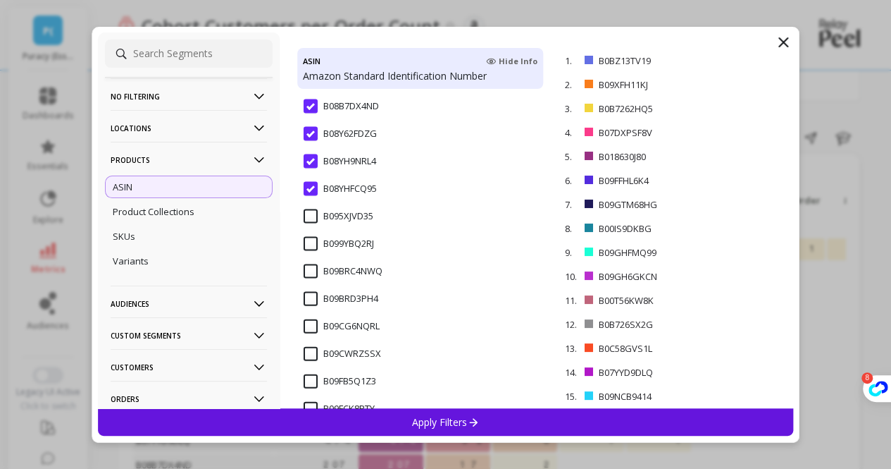
scroll to position [1480, 0]
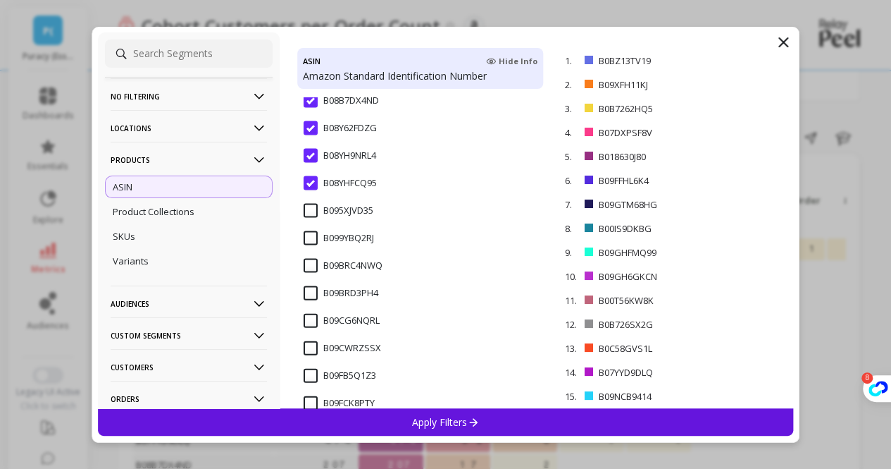
click at [312, 209] on input "B095XJVD35" at bounding box center [339, 211] width 70 height 14
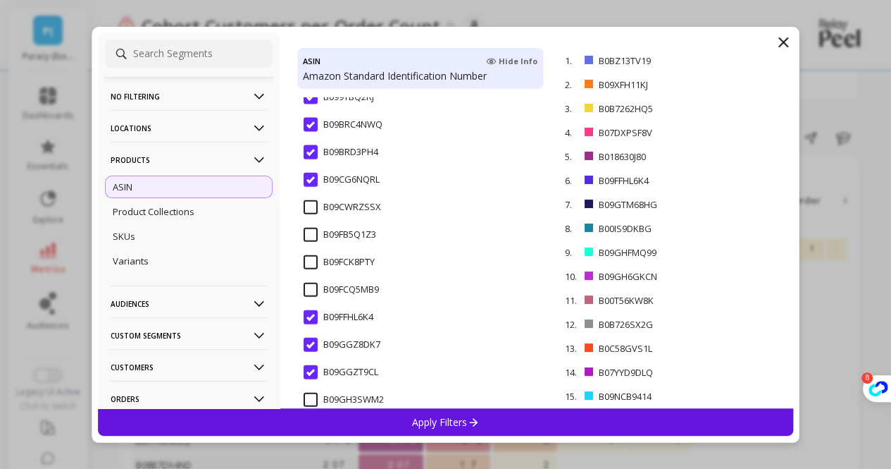
click at [311, 205] on input "B09CWRZSSX" at bounding box center [343, 207] width 78 height 14
click at [310, 235] on input "B09FB5Q1Z3" at bounding box center [340, 235] width 73 height 14
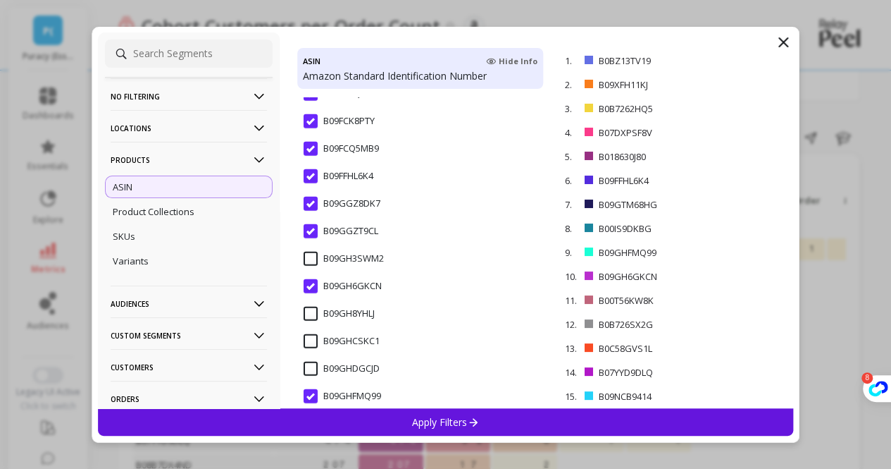
click at [314, 257] on input "B09GH3SWM2" at bounding box center [344, 259] width 80 height 14
click at [312, 318] on input "B09GH8YHLJ" at bounding box center [339, 313] width 71 height 14
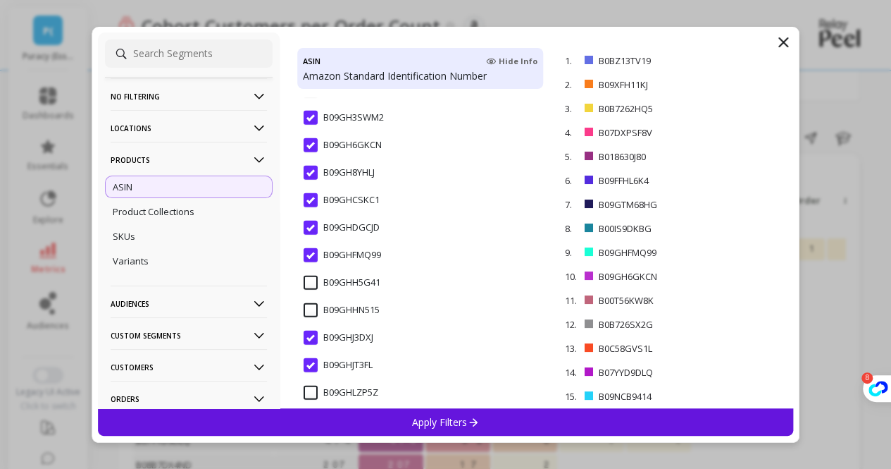
click at [313, 285] on input "B09GHH5G41" at bounding box center [342, 282] width 77 height 14
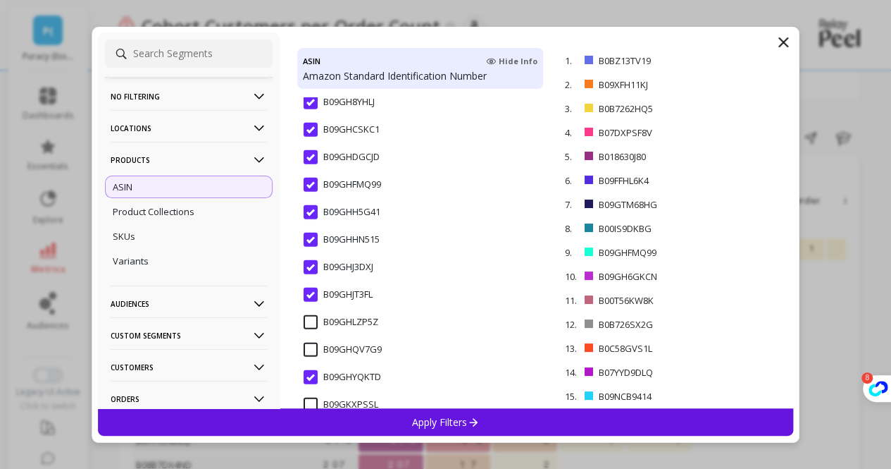
click at [307, 318] on input "B09GHLZP5Z" at bounding box center [341, 322] width 75 height 14
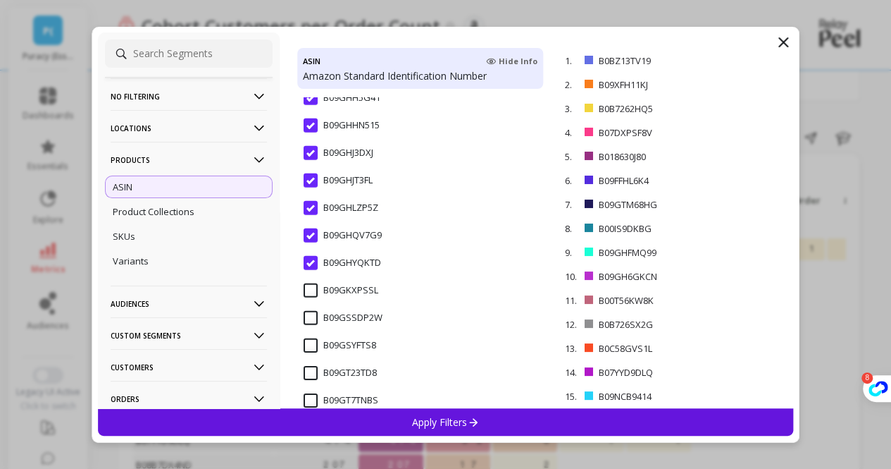
scroll to position [2114, 0]
click at [307, 263] on input "B09GKXPSSL" at bounding box center [341, 263] width 75 height 14
click at [305, 319] on input "B09GSYFTS8" at bounding box center [340, 318] width 73 height 14
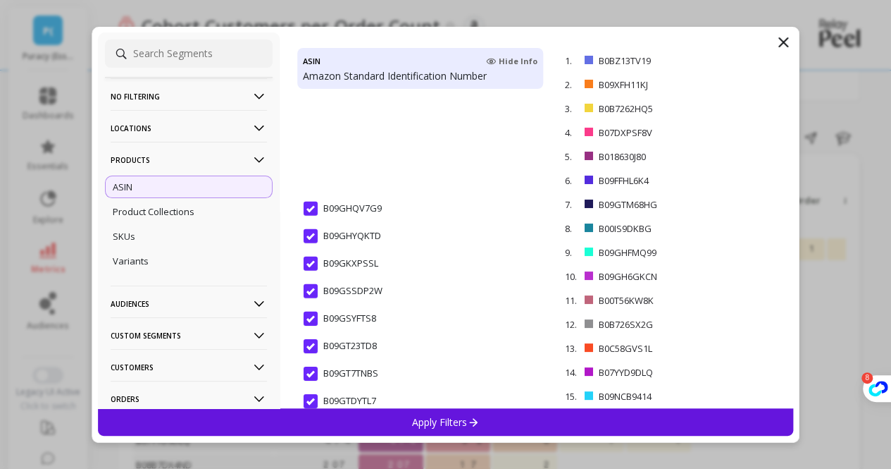
scroll to position [2255, 0]
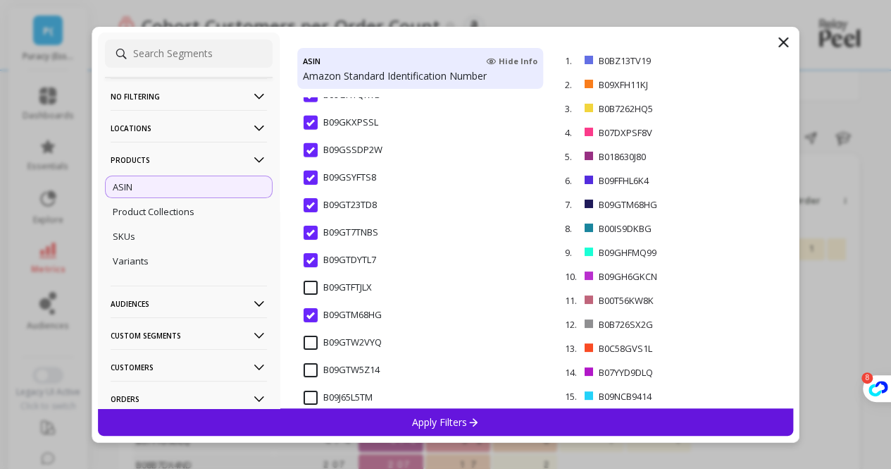
click at [310, 286] on input "B09GTFTJLX" at bounding box center [338, 287] width 68 height 14
click at [307, 338] on input "B09GTW2VYQ" at bounding box center [343, 342] width 78 height 14
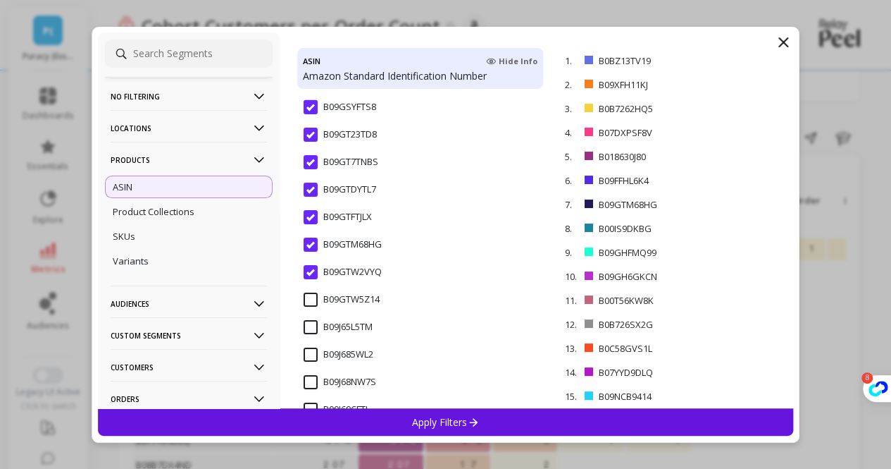
scroll to position [2466, 0]
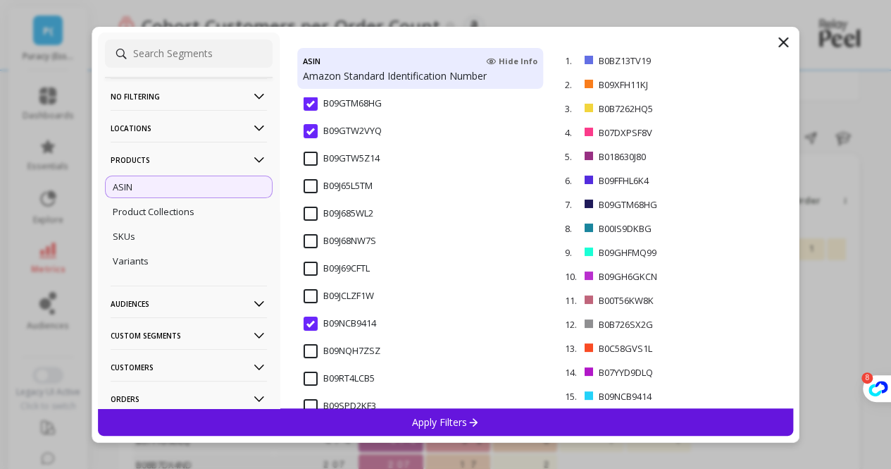
click at [311, 157] on input "B09GTW5Z14" at bounding box center [342, 158] width 76 height 14
click at [306, 189] on input "B09J65L5TM" at bounding box center [338, 186] width 69 height 14
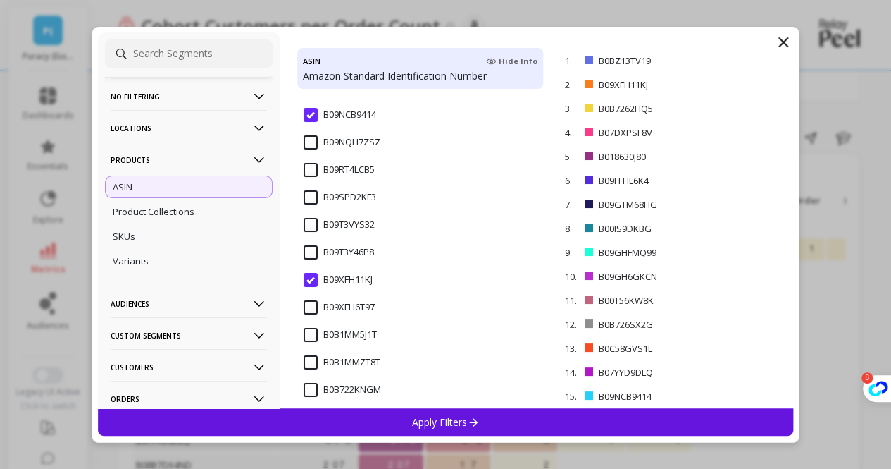
scroll to position [2677, 0]
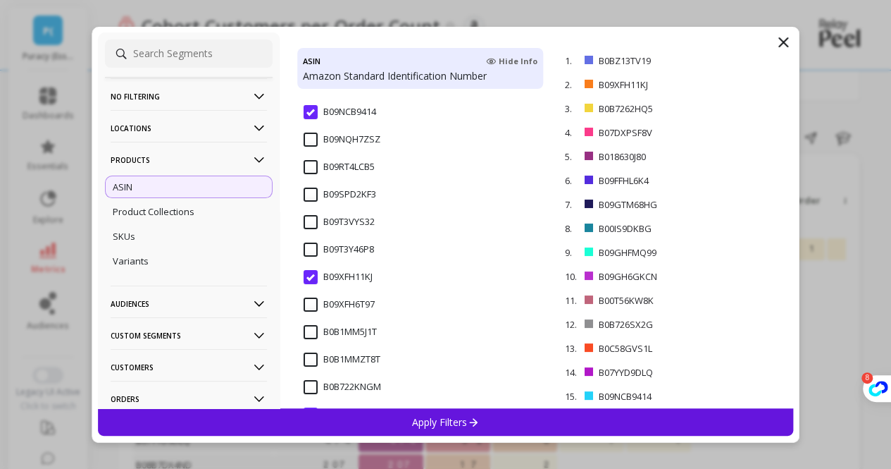
click at [312, 137] on input "B09NQH7ZSZ" at bounding box center [342, 139] width 77 height 14
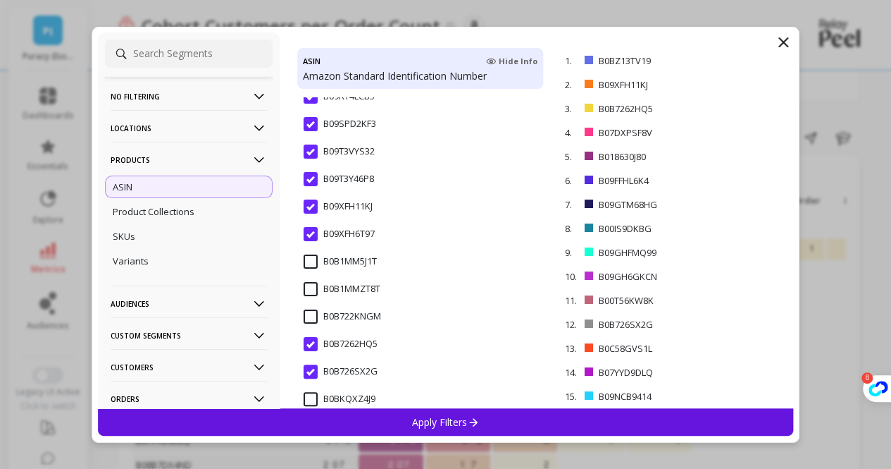
click at [309, 259] on input "B0B1MM5J1T" at bounding box center [340, 261] width 73 height 14
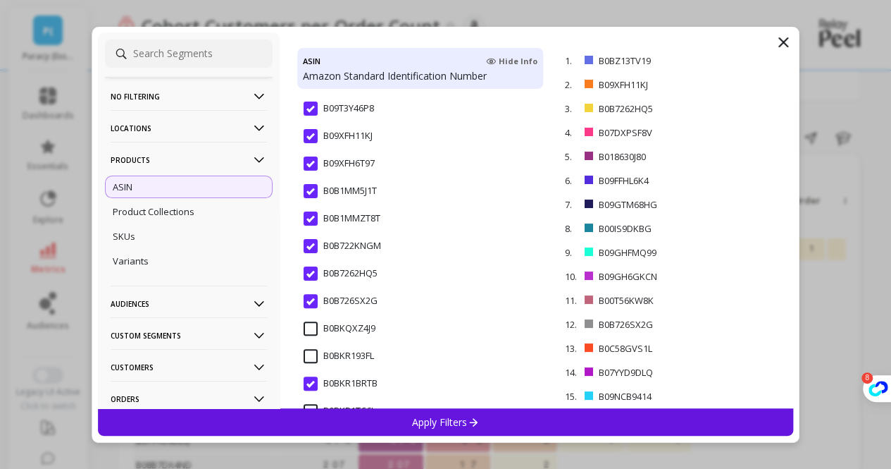
click at [313, 326] on input "B0BKQXZ4J9" at bounding box center [340, 328] width 72 height 14
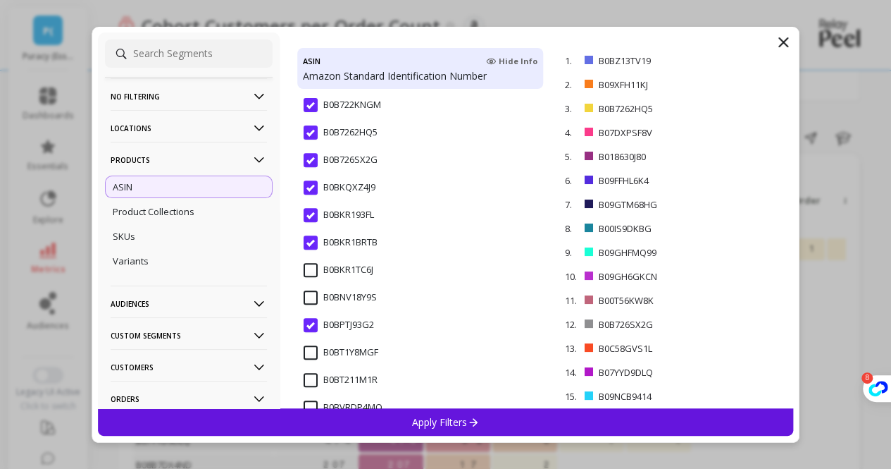
click at [308, 269] on input "B0BKR1TC6J" at bounding box center [339, 270] width 70 height 14
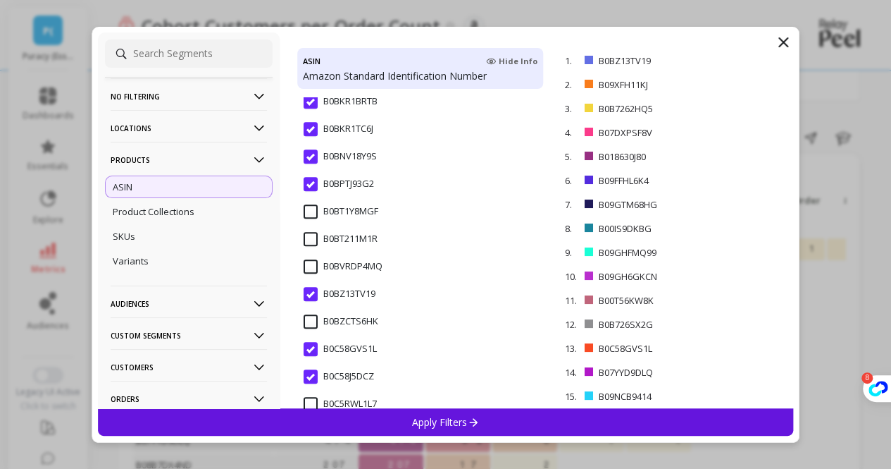
click at [313, 211] on input "B0BT1Y8MGF" at bounding box center [341, 211] width 75 height 14
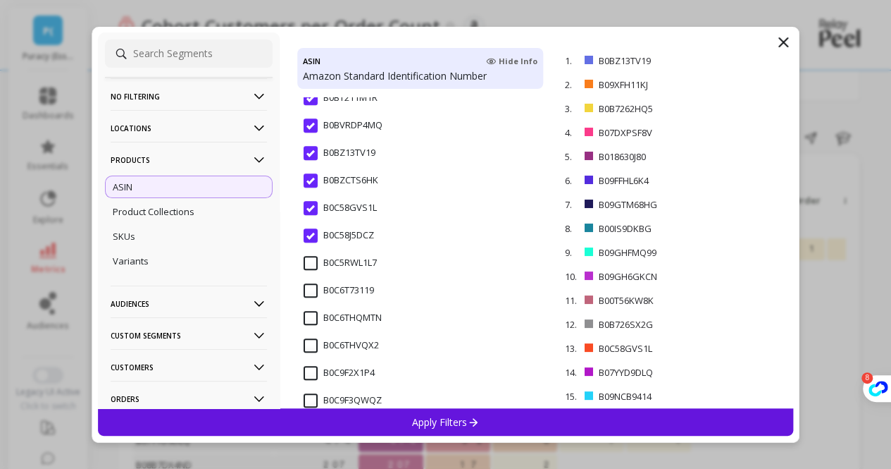
drag, startPoint x: 313, startPoint y: 211, endPoint x: 313, endPoint y: 259, distance: 47.9
click at [313, 259] on div "B0BT1Y8MGF B0BT211M1R B0BVRDP4MQ B0BZ13TV19 B0BZCTS6HK B0C58GVS1L B0C58J5DCZ B0…" at bounding box center [420, 252] width 247 height 311
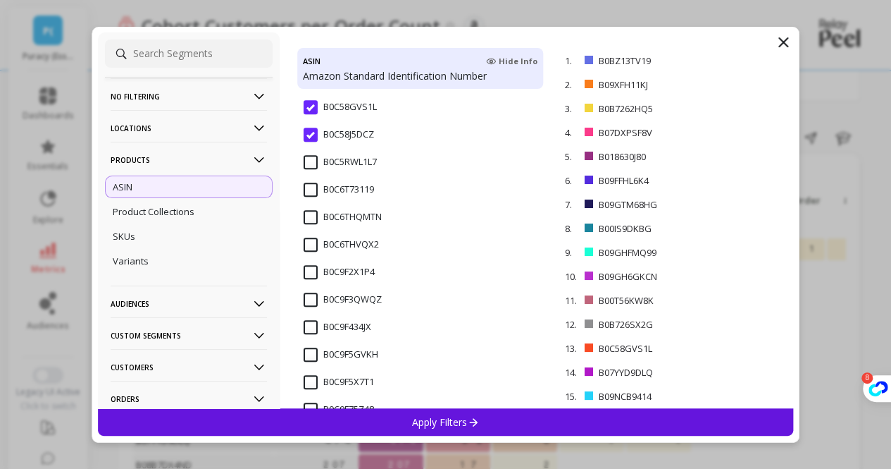
scroll to position [3382, 0]
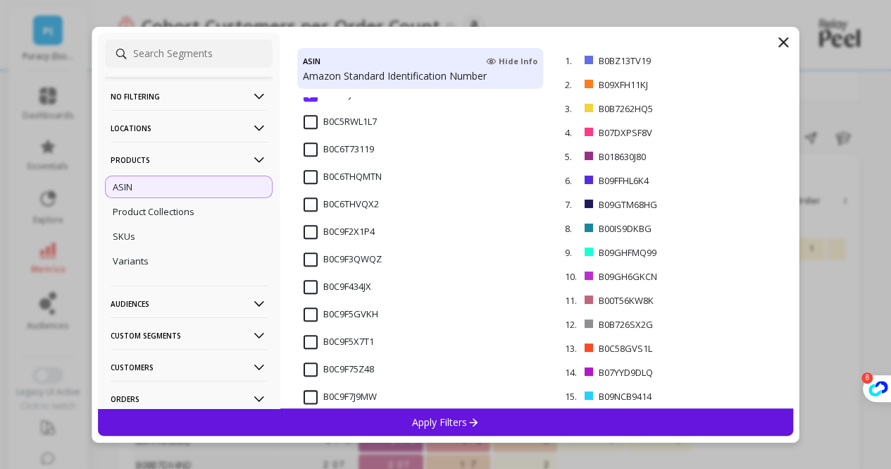
click at [310, 123] on input "B0C5RWL1L7" at bounding box center [340, 122] width 73 height 14
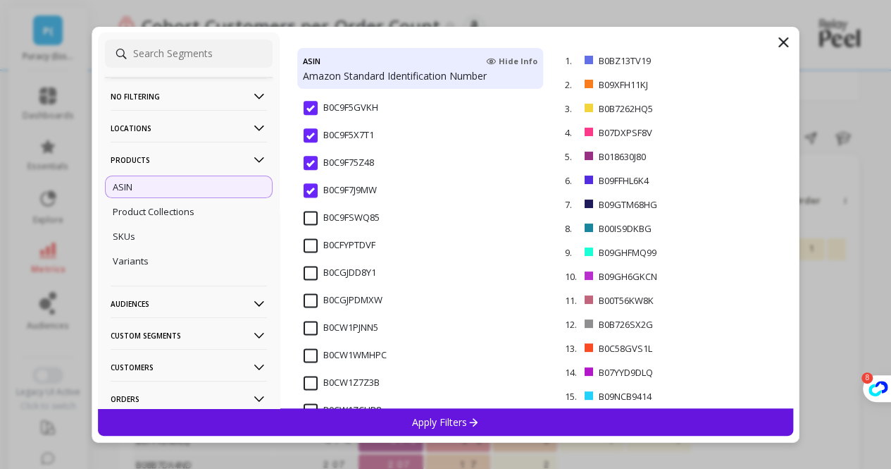
scroll to position [3593, 0]
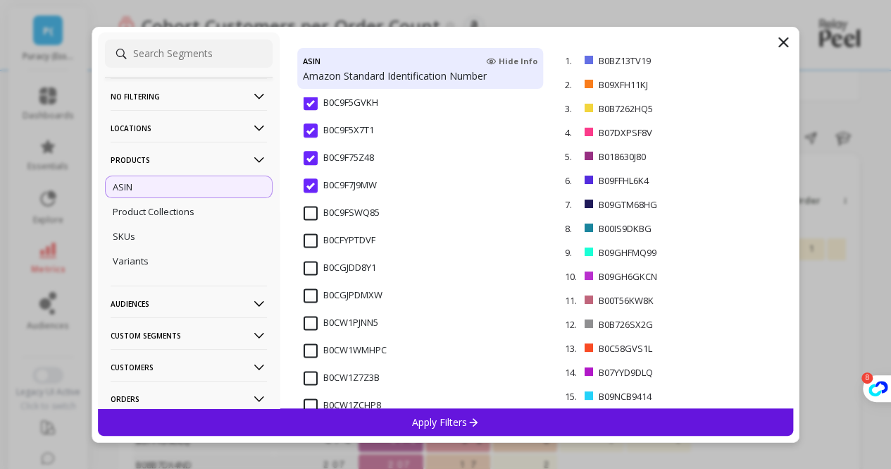
click at [316, 209] on input "B0C9FSWQ85" at bounding box center [342, 213] width 76 height 14
click at [311, 278] on div "B0C9F5X7T1 B0C9F75Z48 B0C9F7J9MW B0C9FSWQ85 B0CFYPTDVF B0CGJDD8Y1 B0CGJPDMXW B0…" at bounding box center [420, 252] width 247 height 311
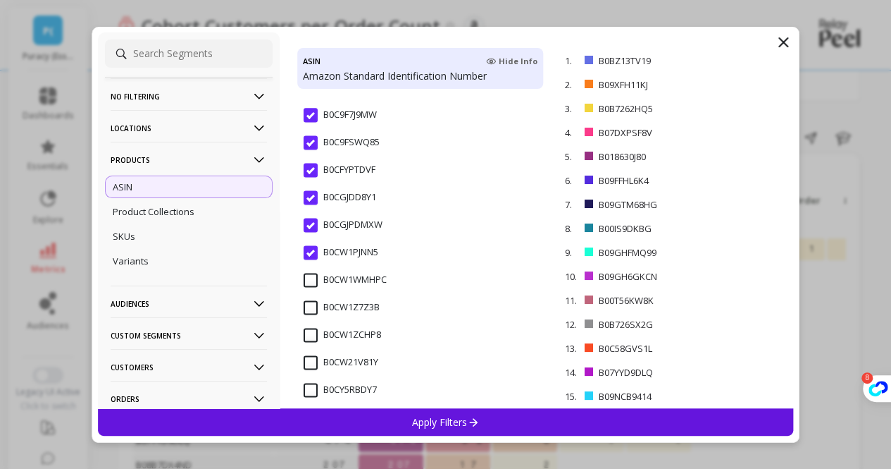
click at [311, 304] on input "B0CW1Z7Z3B" at bounding box center [342, 307] width 76 height 14
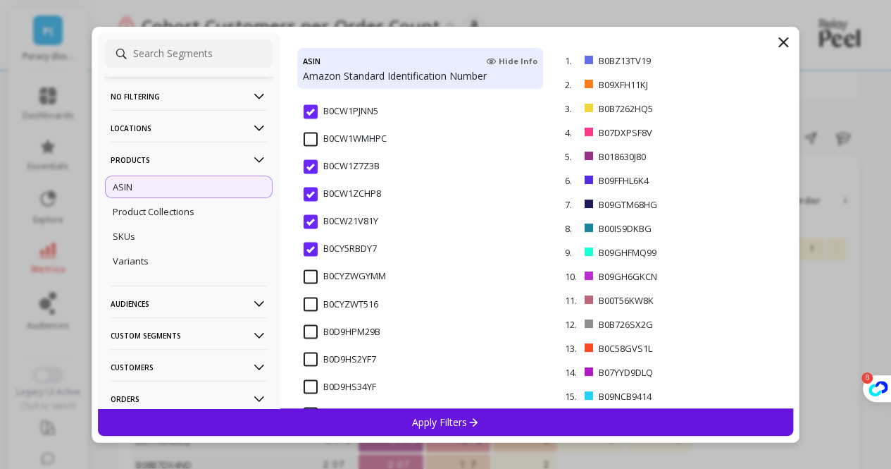
click at [311, 137] on input "B0CW1WMHPC" at bounding box center [345, 139] width 83 height 14
click at [307, 269] on input "B0CYZWGYMM" at bounding box center [345, 276] width 82 height 14
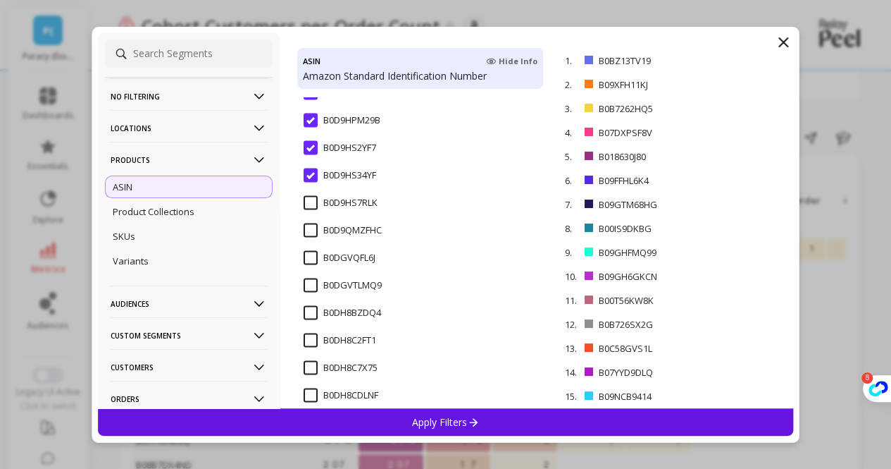
click at [314, 201] on input "B0D9HS7RLK" at bounding box center [341, 202] width 74 height 14
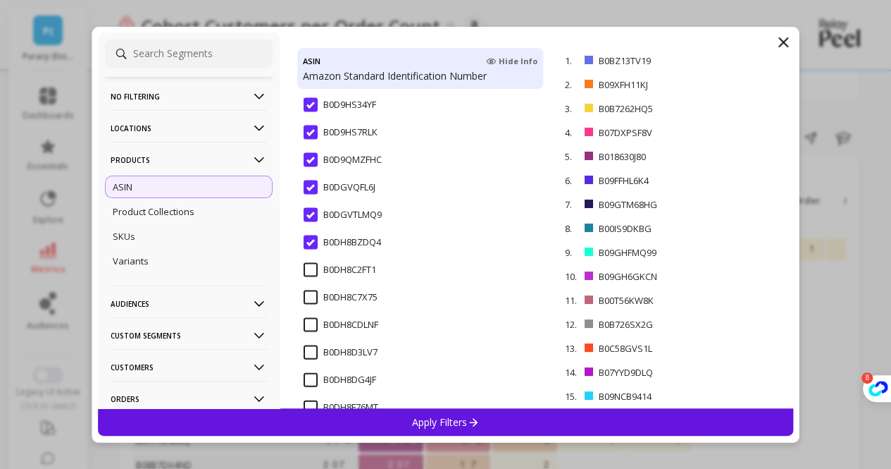
click at [311, 271] on input "B0DH8C2FT1" at bounding box center [340, 269] width 73 height 14
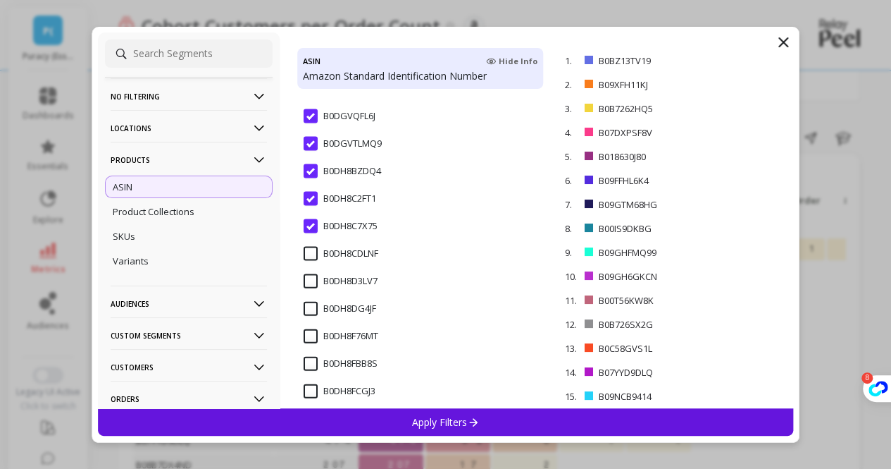
click at [318, 249] on input "B0DH8CDLNF" at bounding box center [341, 254] width 75 height 14
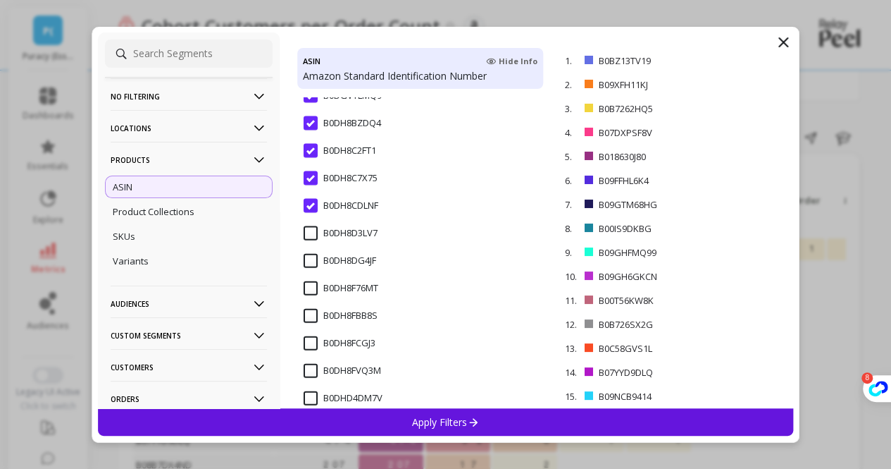
scroll to position [4227, 0]
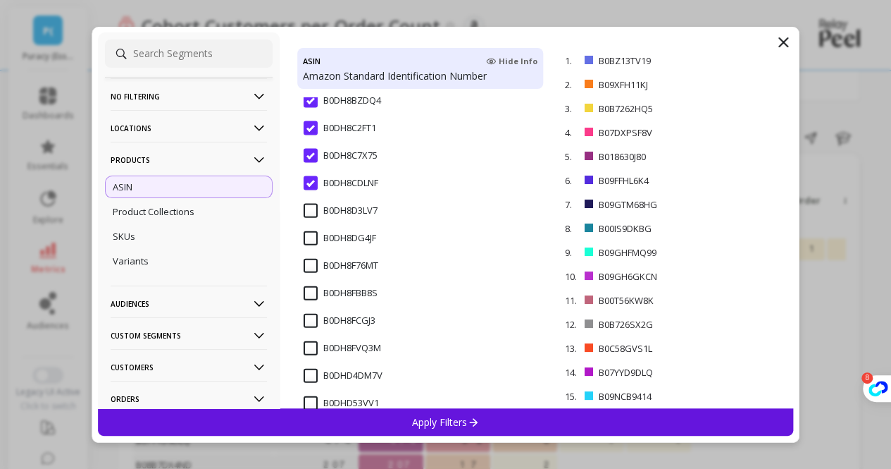
click at [306, 211] on input "B0DH8D3LV7" at bounding box center [341, 211] width 74 height 14
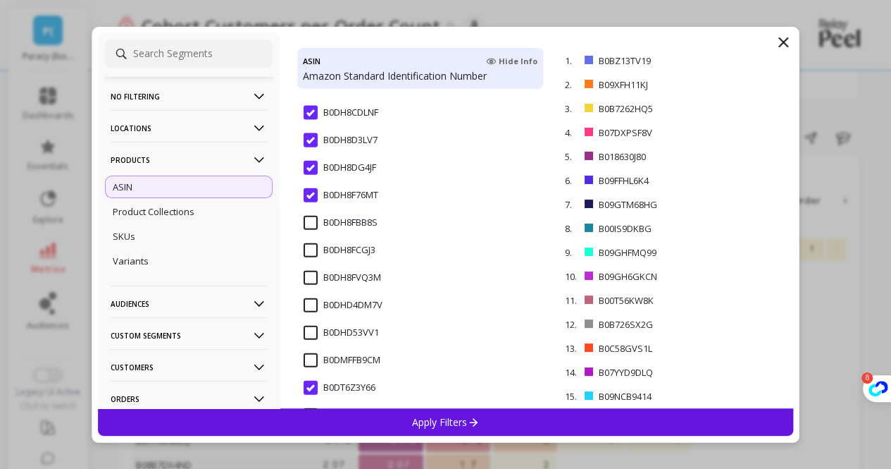
click at [307, 227] on input "B0DH8FBB8S" at bounding box center [341, 223] width 74 height 14
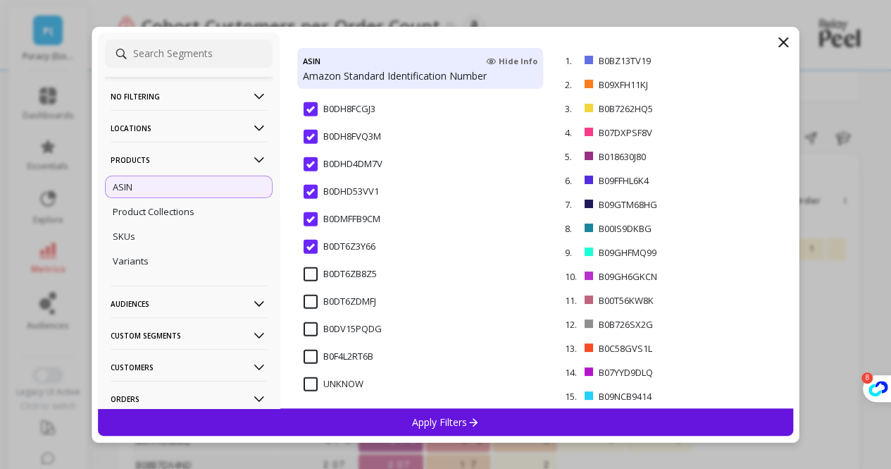
click at [313, 278] on input "B0DT6ZB8Z5" at bounding box center [340, 274] width 73 height 14
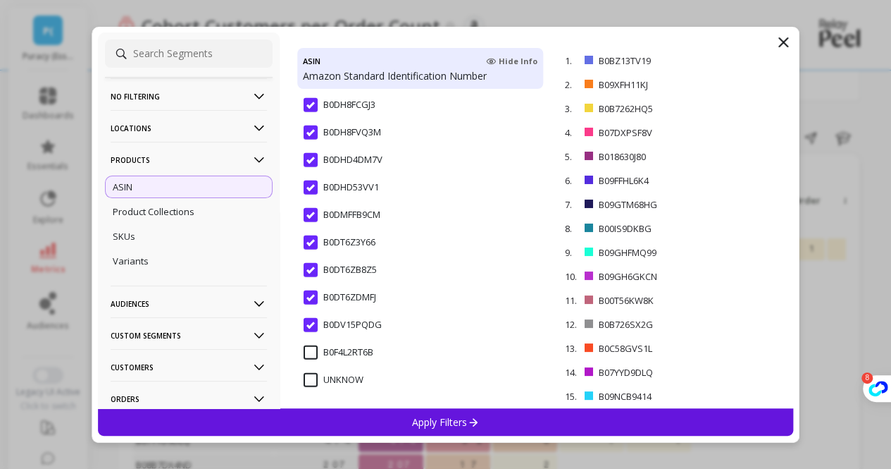
click at [314, 349] on input "B0F4L2RT6B" at bounding box center [339, 352] width 70 height 14
click at [311, 380] on input "UNKNOW" at bounding box center [334, 380] width 60 height 14
drag, startPoint x: 478, startPoint y: 422, endPoint x: 551, endPoint y: 70, distance: 359.7
click at [478, 422] on icon at bounding box center [473, 422] width 12 height 12
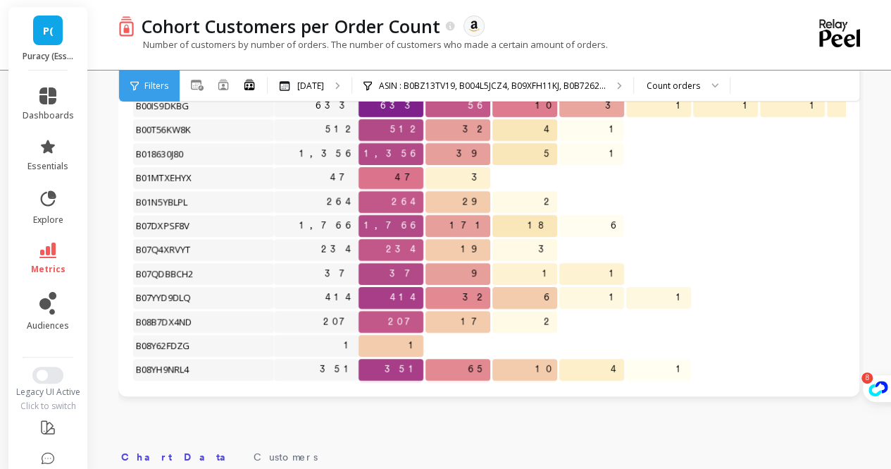
scroll to position [352, 0]
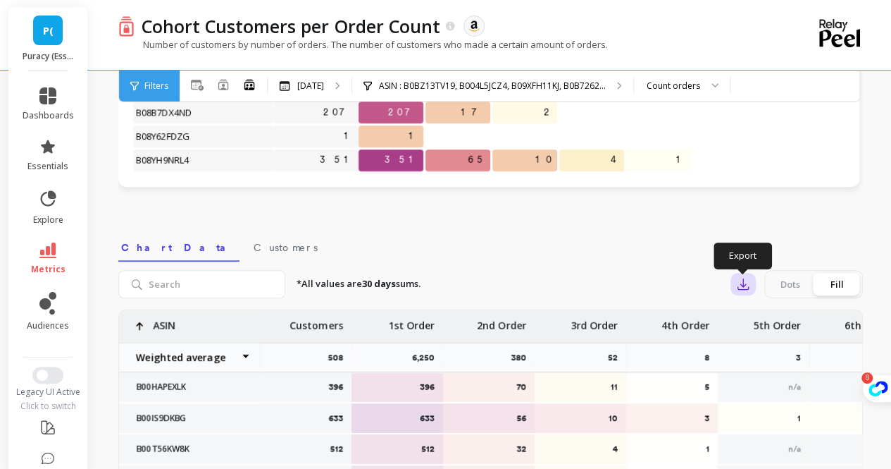
click at [746, 281] on icon "button" at bounding box center [743, 284] width 14 height 14
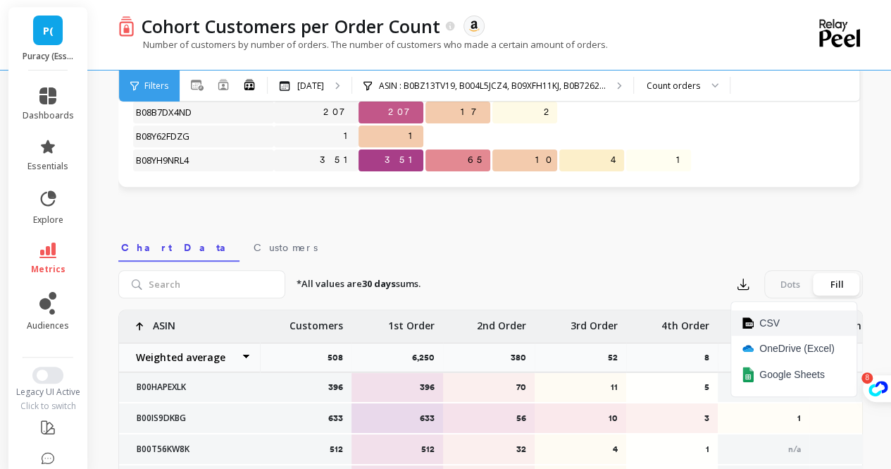
click at [788, 328] on button "CSV" at bounding box center [793, 322] width 125 height 25
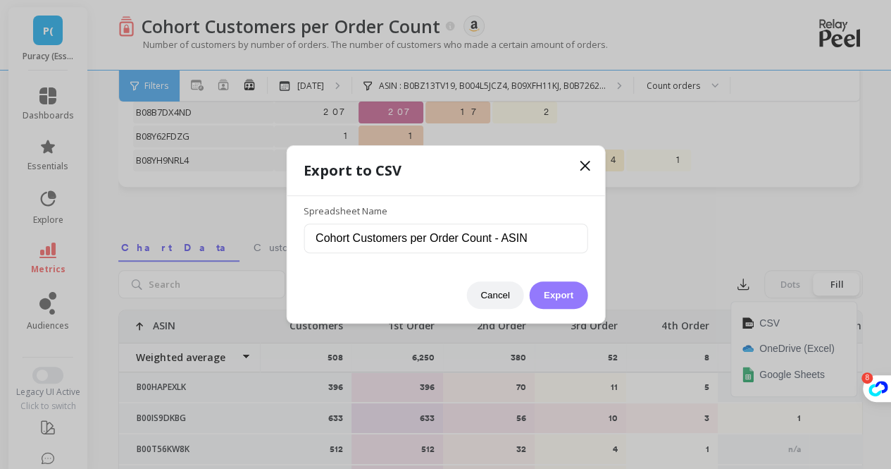
click at [549, 283] on button "Export" at bounding box center [559, 294] width 58 height 27
